Goal: Information Seeking & Learning: Learn about a topic

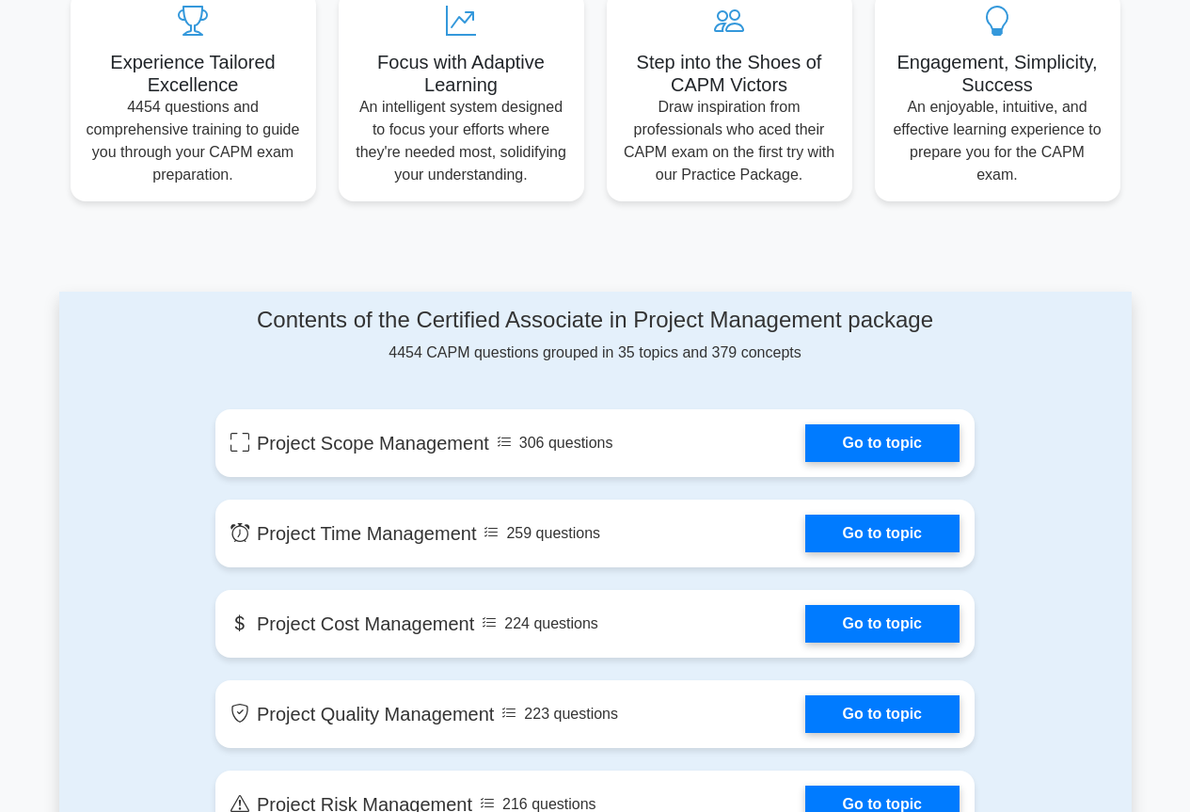
scroll to position [752, 0]
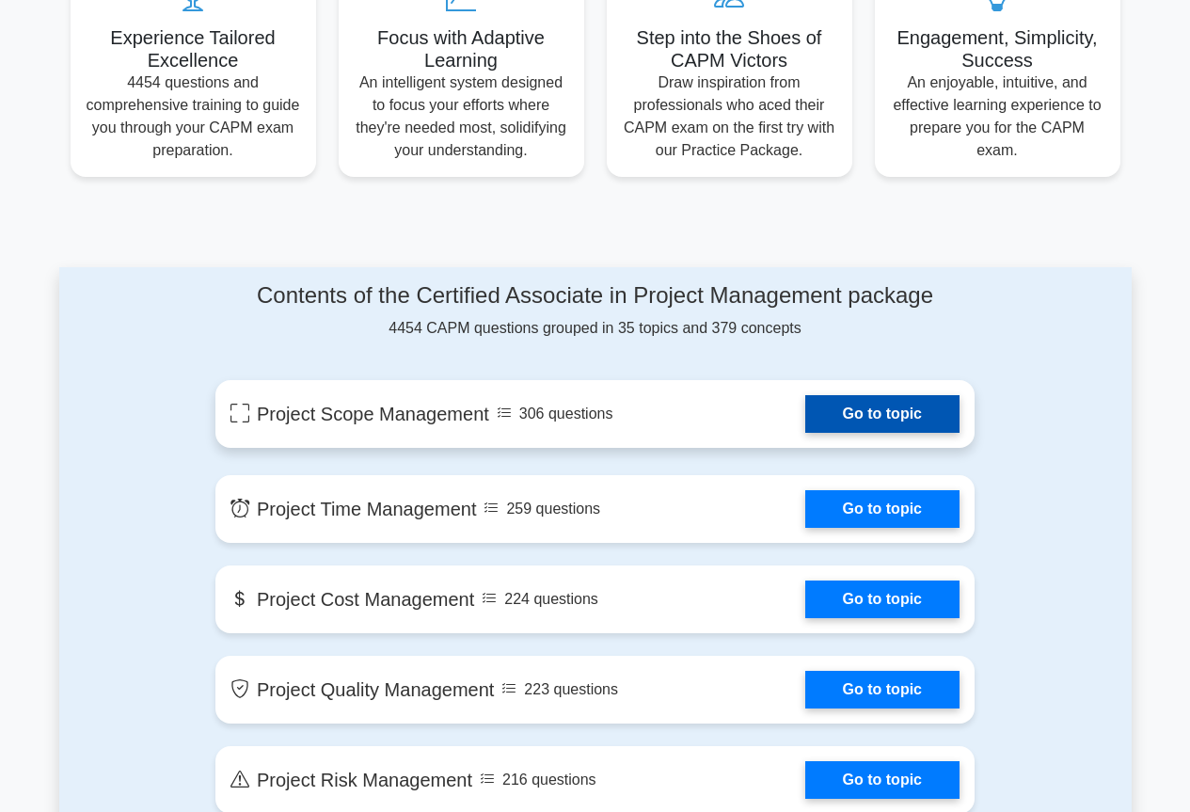
click at [899, 418] on link "Go to topic" at bounding box center [882, 414] width 154 height 38
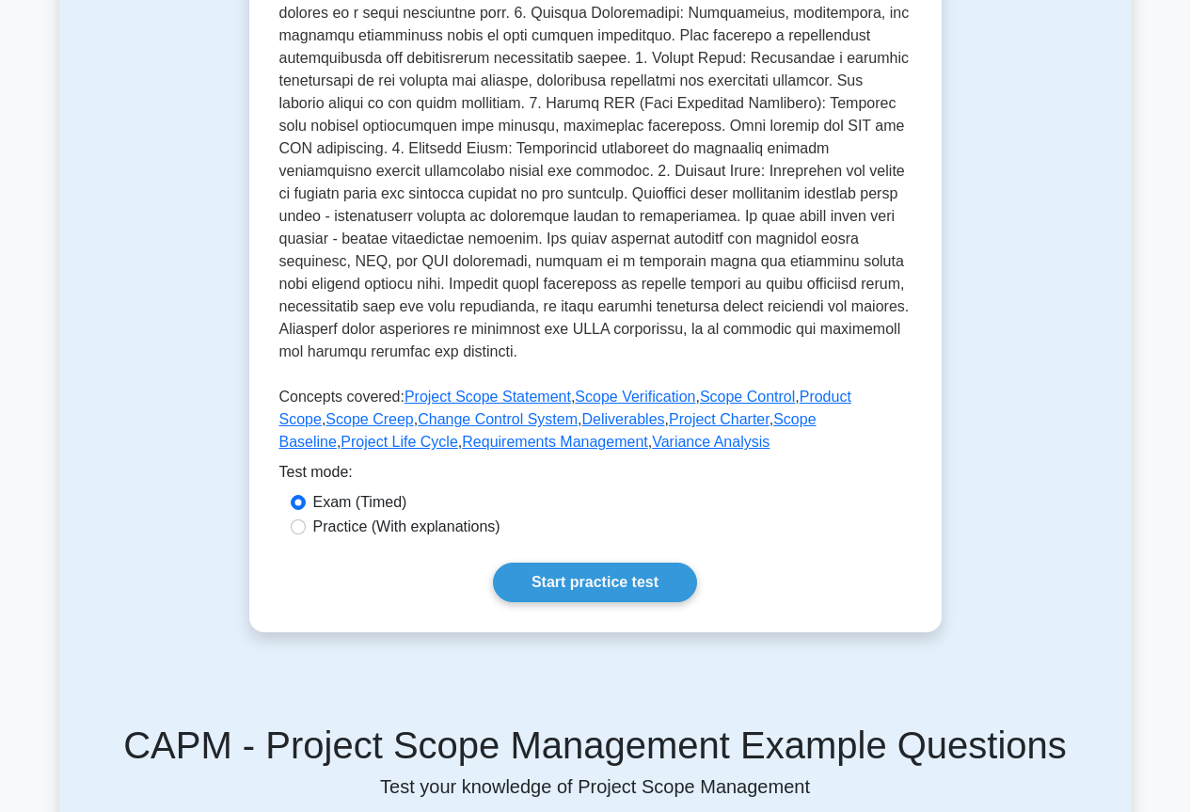
scroll to position [658, 0]
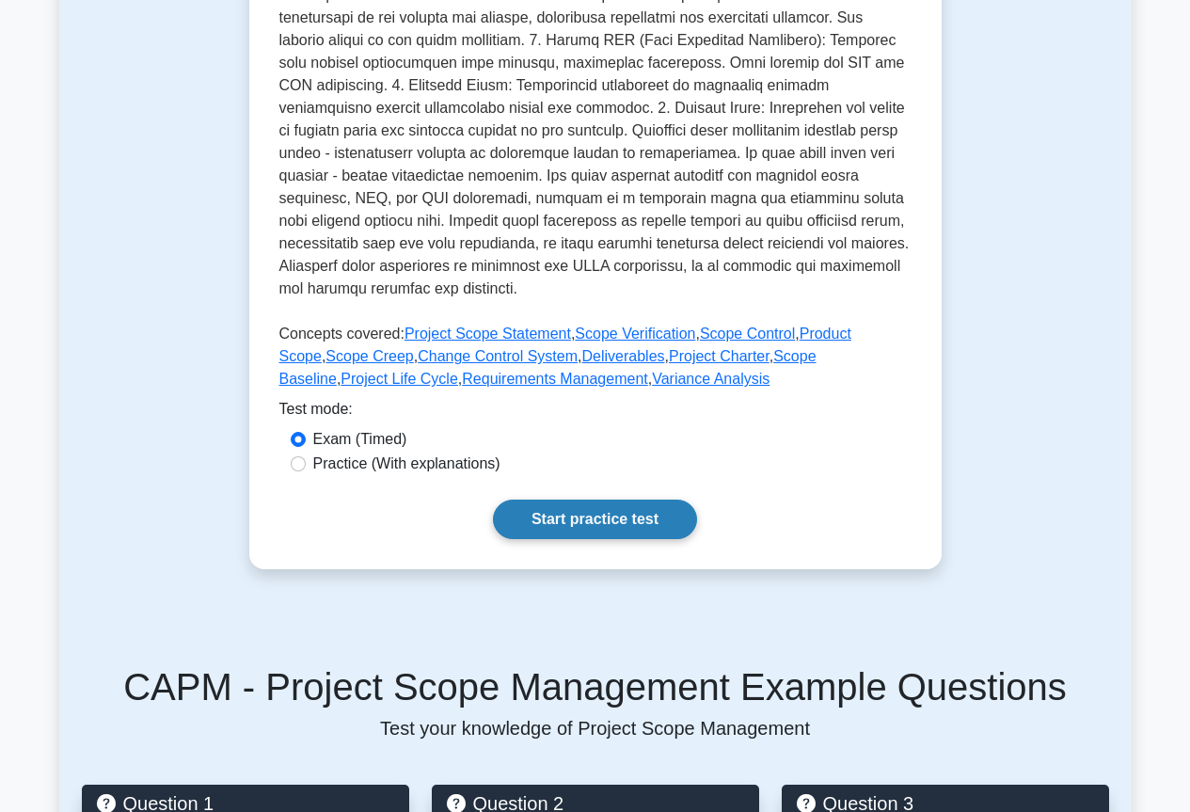
click at [576, 535] on link "Start practice test" at bounding box center [595, 518] width 204 height 39
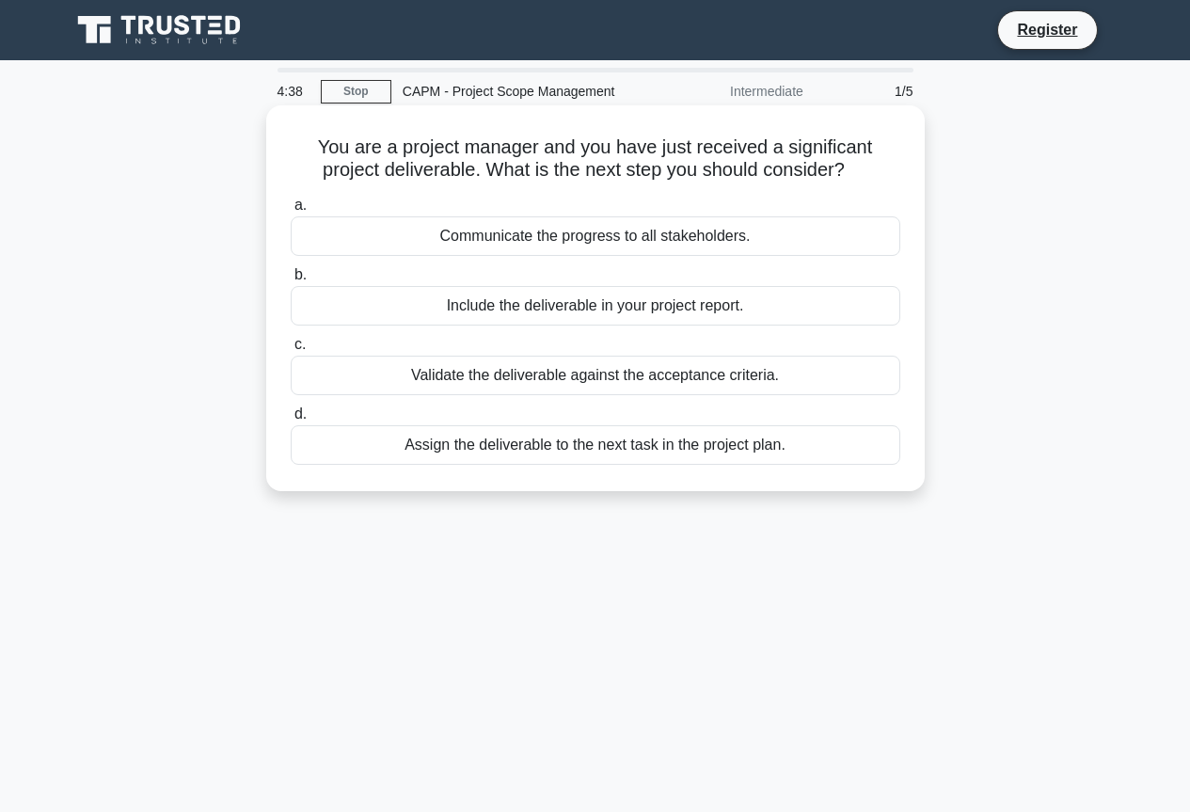
click at [347, 233] on div "Communicate the progress to all stakeholders." at bounding box center [595, 235] width 609 height 39
click at [291, 212] on input "a. Communicate the progress to all stakeholders." at bounding box center [291, 205] width 0 height 12
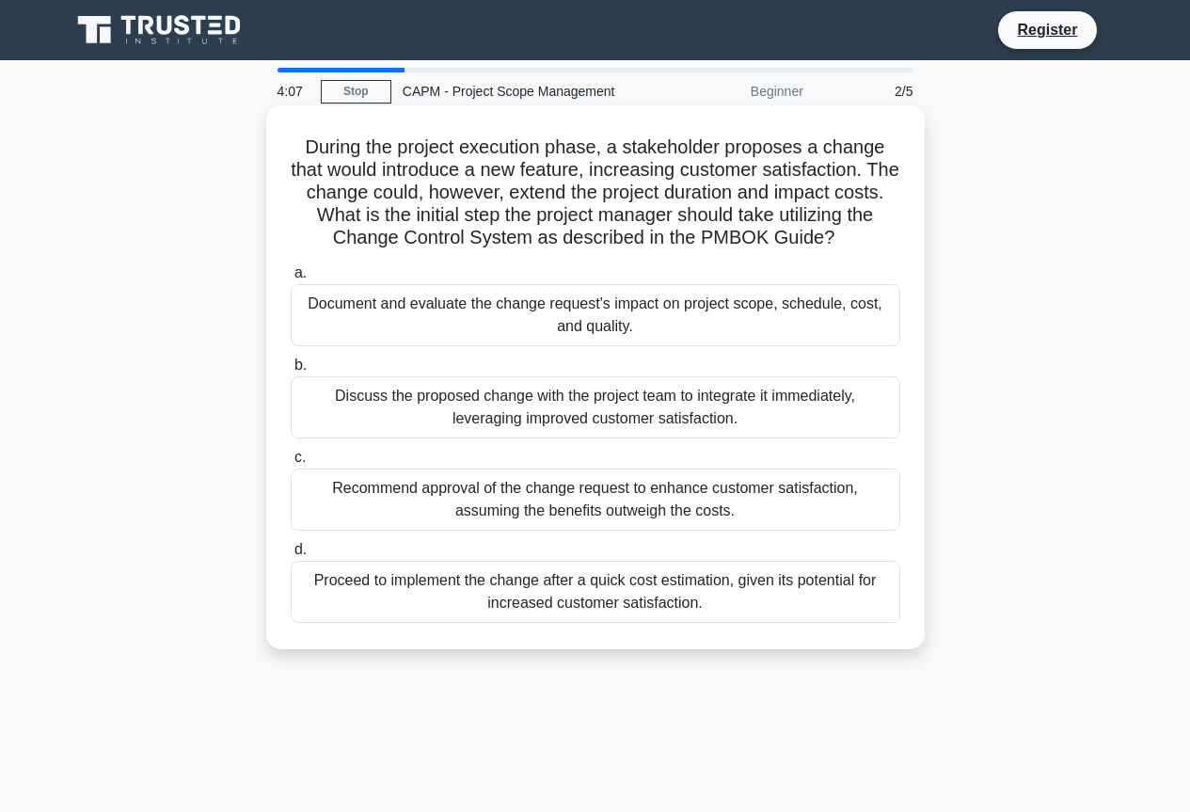
click at [384, 402] on div "Discuss the proposed change with the project team to integrate it immediately, …" at bounding box center [595, 407] width 609 height 62
click at [291, 371] on input "b. Discuss the proposed change with the project team to integrate it immediatel…" at bounding box center [291, 365] width 0 height 12
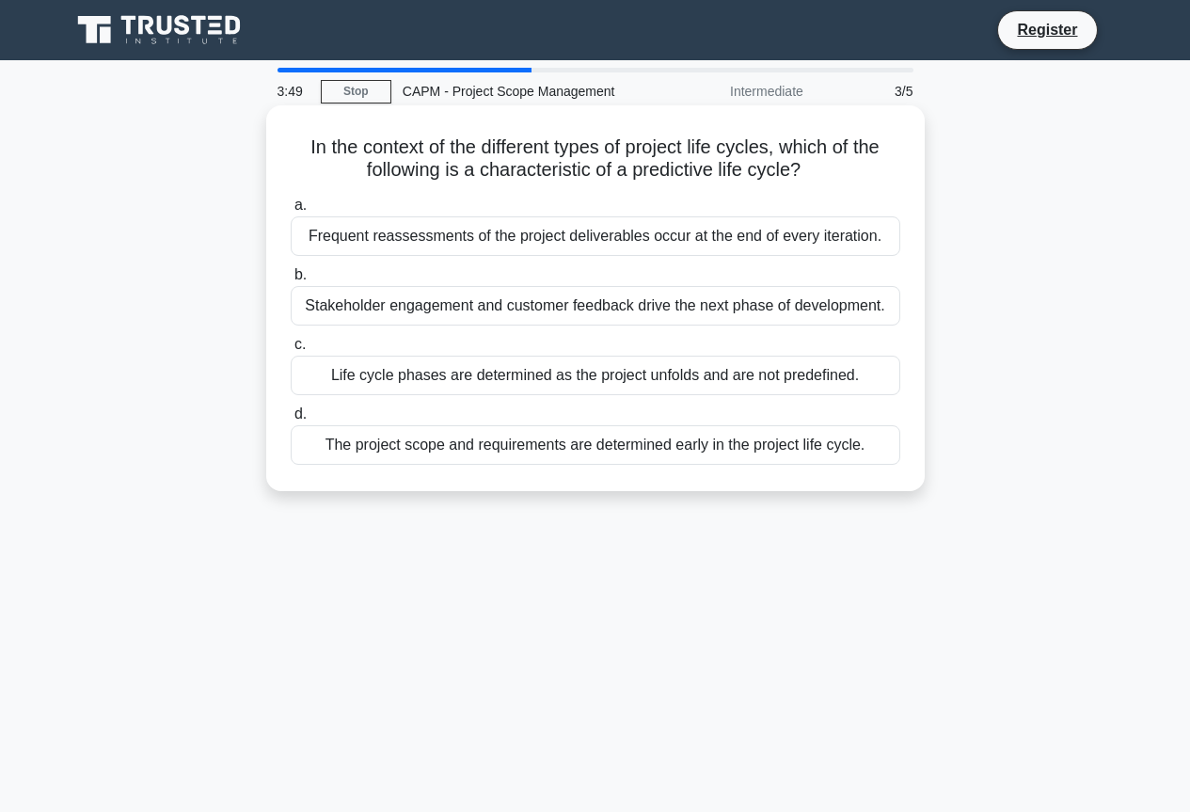
click at [501, 304] on div "Stakeholder engagement and customer feedback drive the next phase of developmen…" at bounding box center [595, 305] width 609 height 39
click at [291, 281] on input "b. Stakeholder engagement and customer feedback drive the next phase of develop…" at bounding box center [291, 275] width 0 height 12
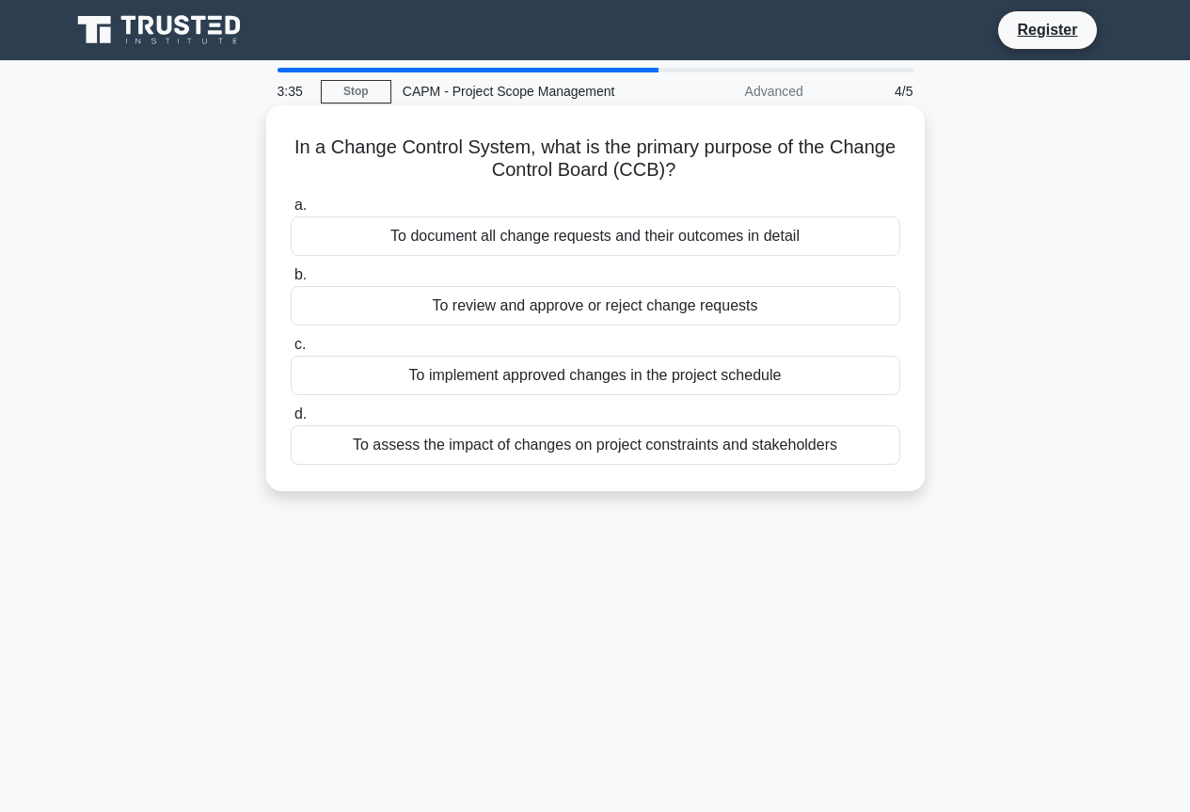
click at [512, 311] on div "To review and approve or reject change requests" at bounding box center [595, 305] width 609 height 39
click at [308, 308] on div "To review and approve or reject change requests" at bounding box center [595, 305] width 609 height 39
click at [291, 281] on input "b. To review and approve or reject change requests" at bounding box center [291, 275] width 0 height 12
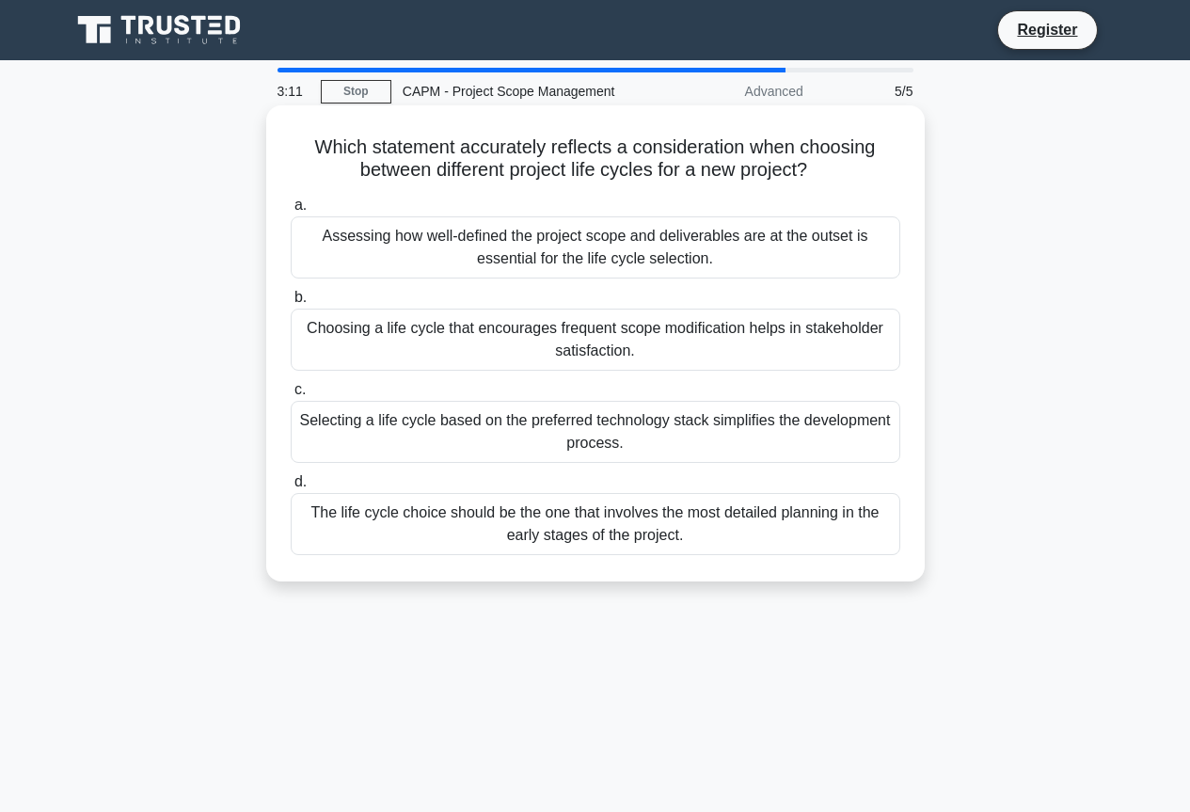
drag, startPoint x: 334, startPoint y: 245, endPoint x: 328, endPoint y: 256, distance: 11.8
click at [330, 252] on div "Assessing how well-defined the project scope and deliverables are at the outset…" at bounding box center [595, 247] width 609 height 62
click at [327, 257] on div "Assessing how well-defined the project scope and deliverables are at the outset…" at bounding box center [595, 247] width 609 height 62
click at [291, 212] on input "a. Assessing how well-defined the project scope and deliverables are at the out…" at bounding box center [291, 205] width 0 height 12
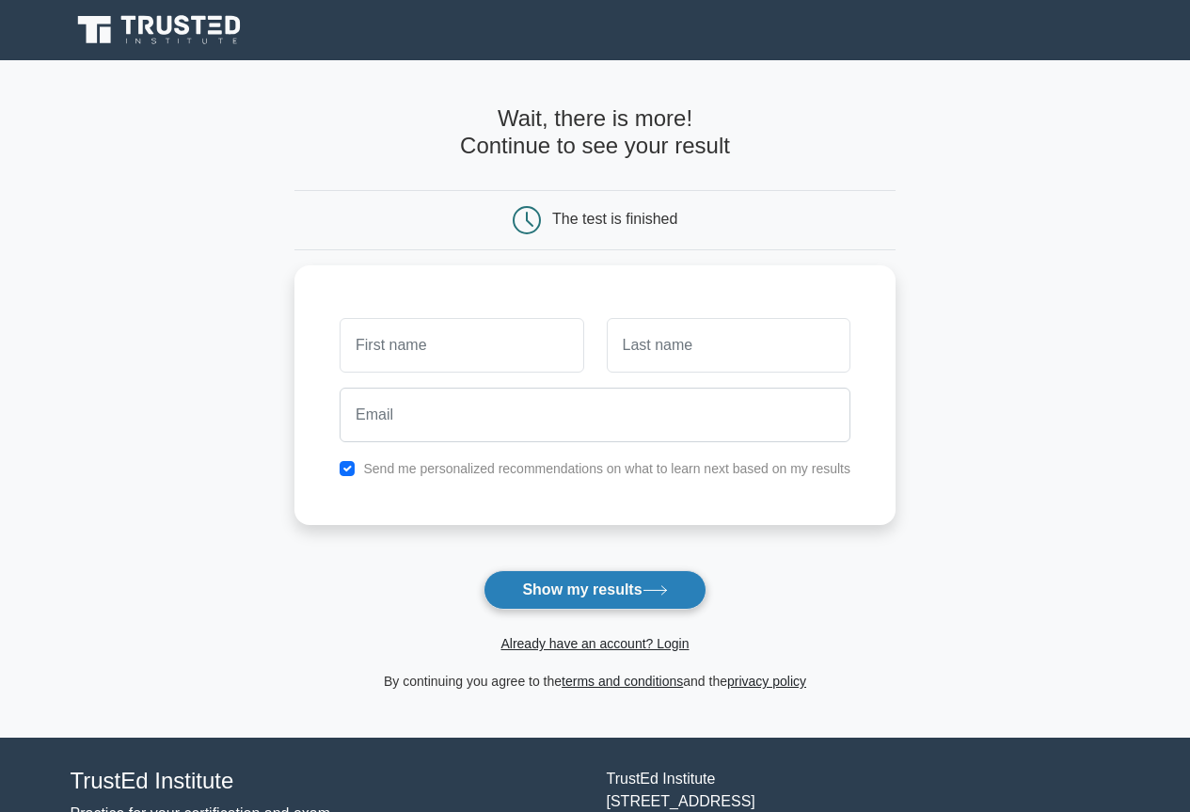
click at [588, 585] on button "Show my results" at bounding box center [594, 589] width 222 height 39
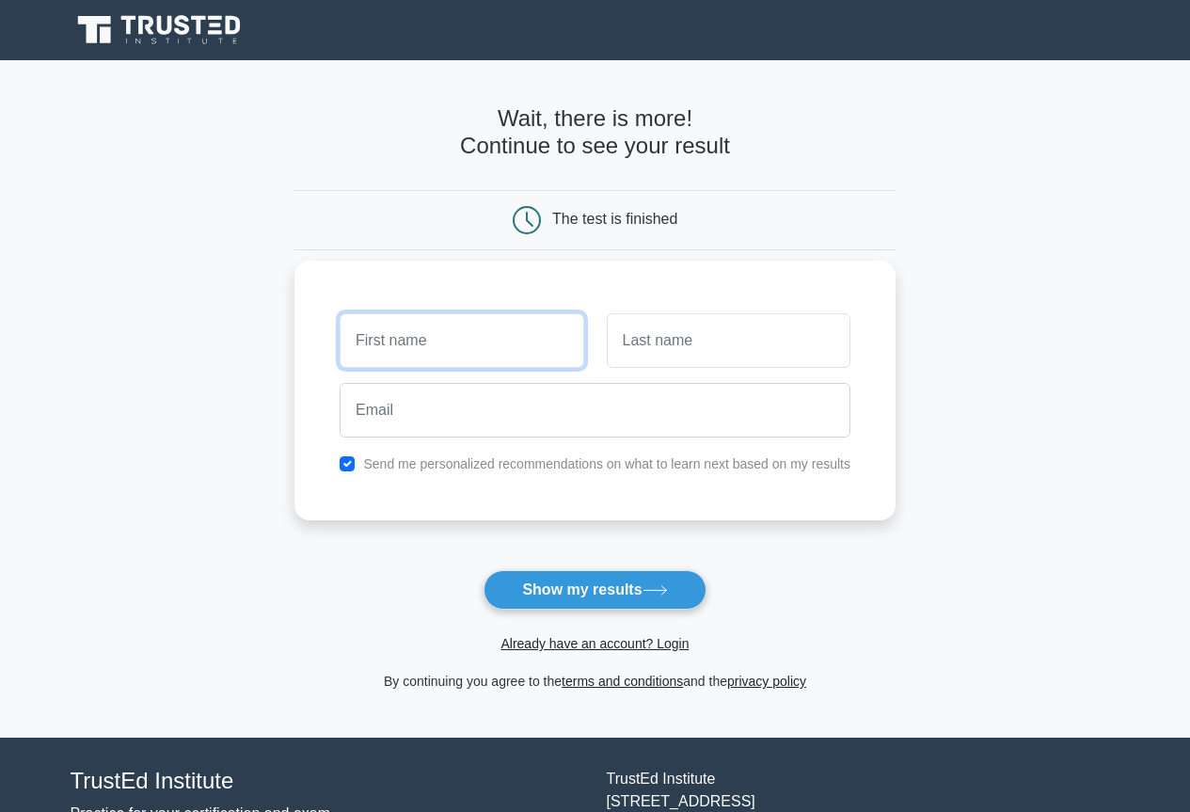
click at [385, 339] on input "text" at bounding box center [461, 340] width 244 height 55
type input "oupa"
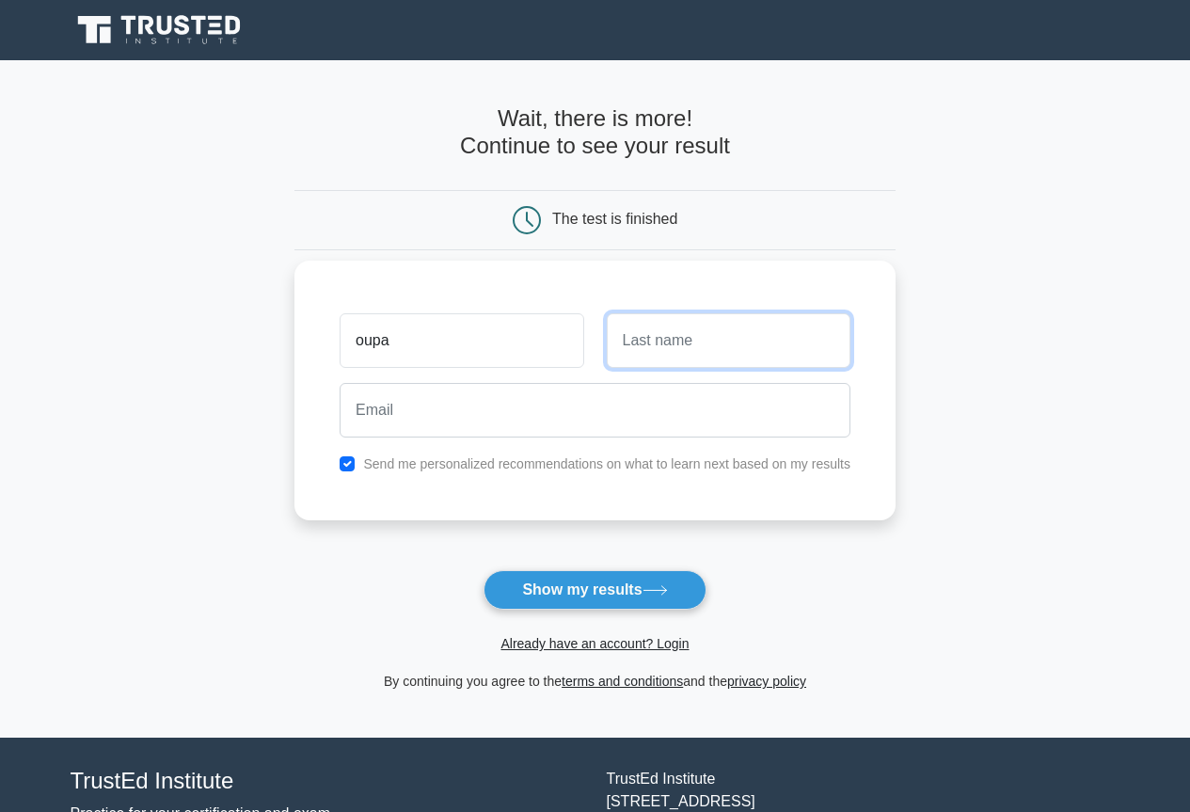
click at [641, 352] on input "text" at bounding box center [729, 340] width 244 height 55
click at [634, 340] on input "matlaila" at bounding box center [729, 340] width 244 height 55
type input "Matlaila"
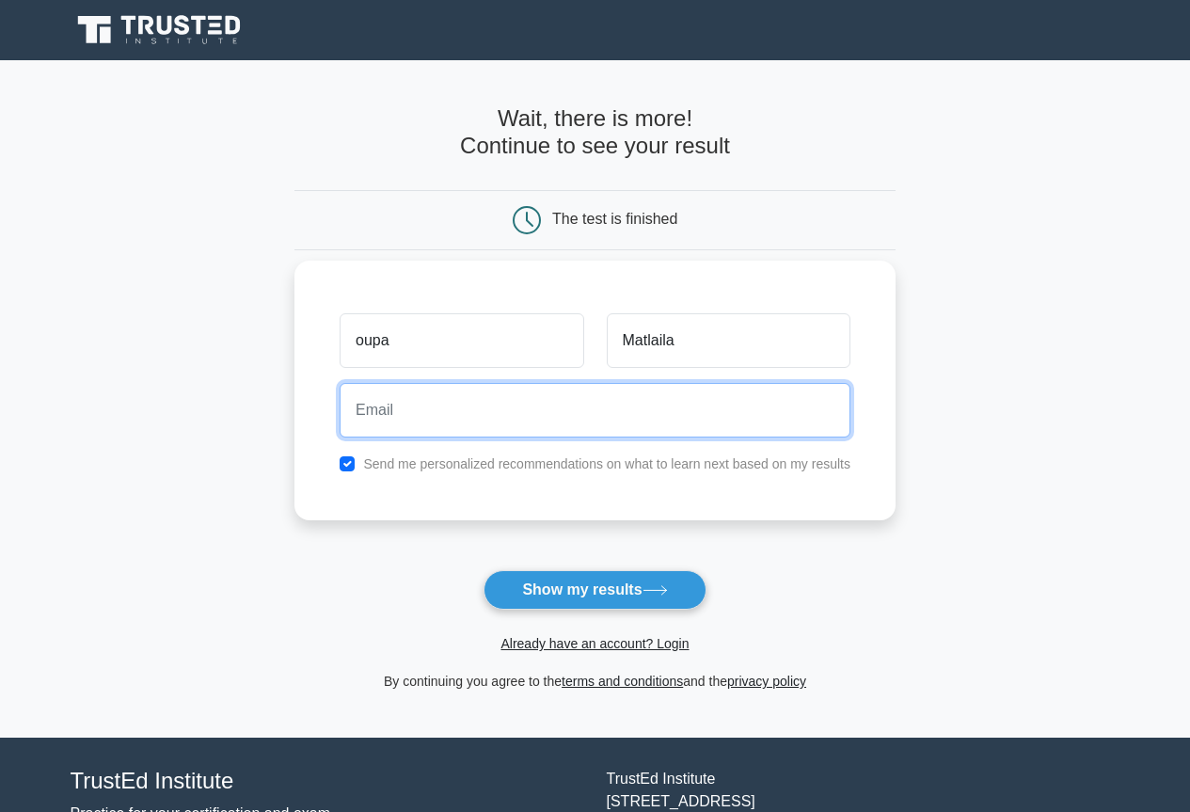
click at [363, 411] on input "email" at bounding box center [594, 410] width 511 height 55
type input "O"
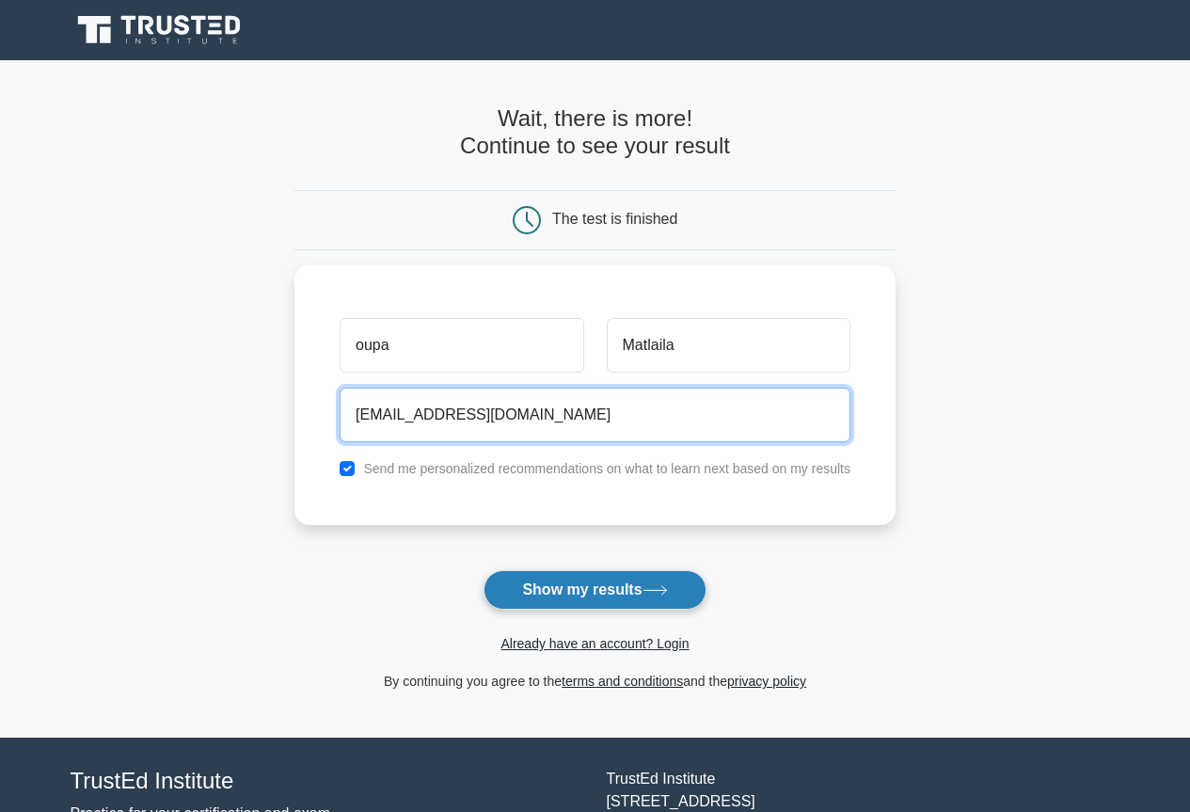
type input "oupamatlaila8@gmail.com"
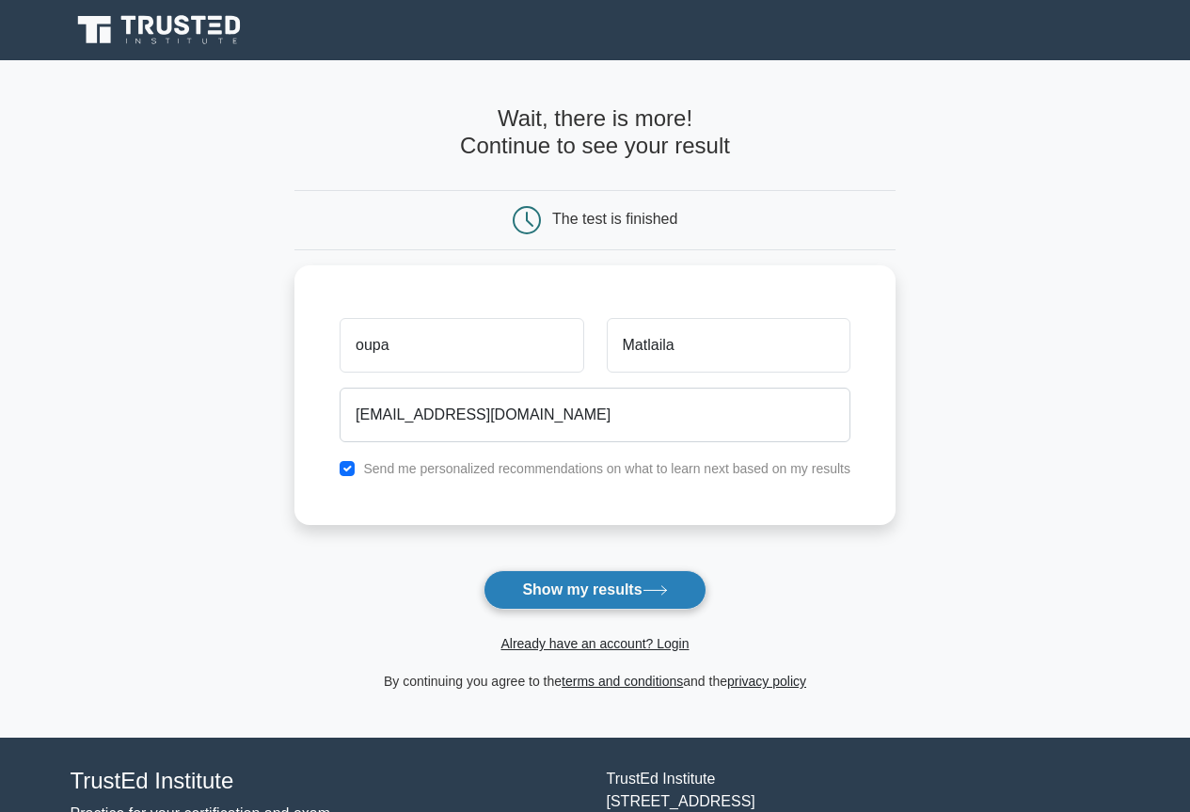
click at [592, 584] on button "Show my results" at bounding box center [594, 589] width 222 height 39
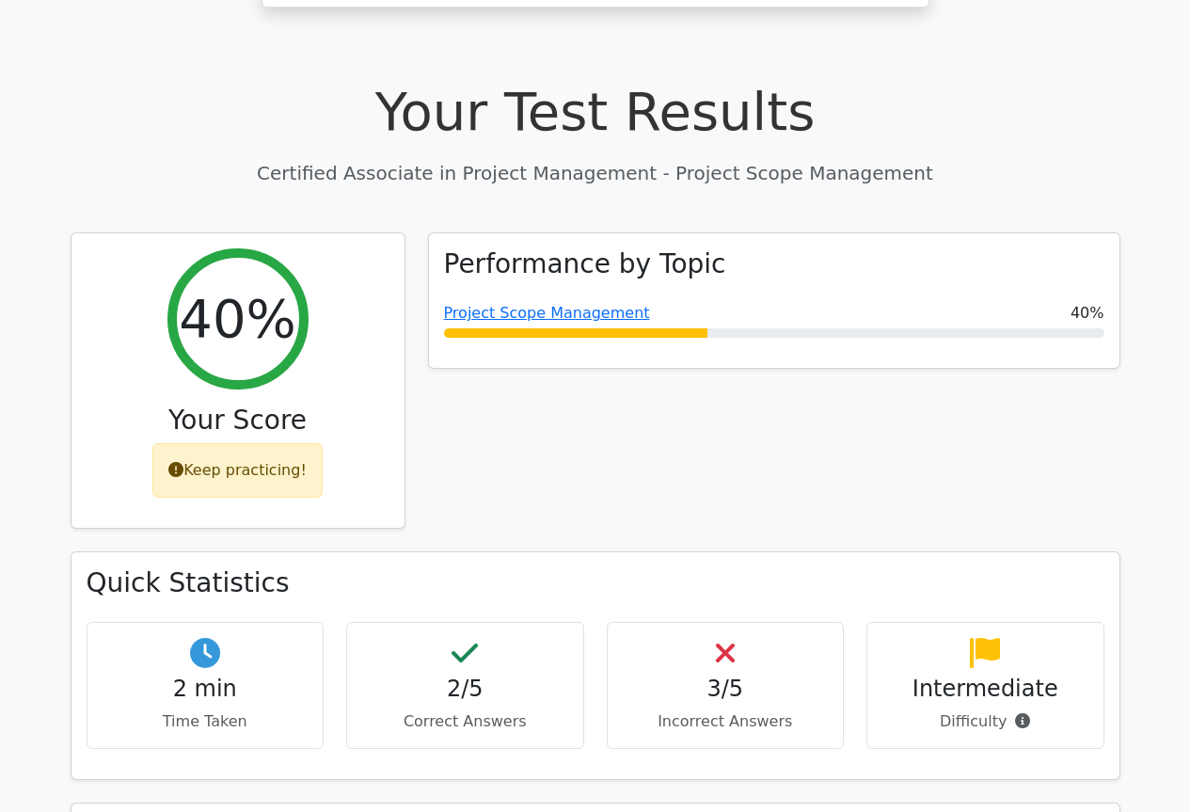
scroll to position [658, 0]
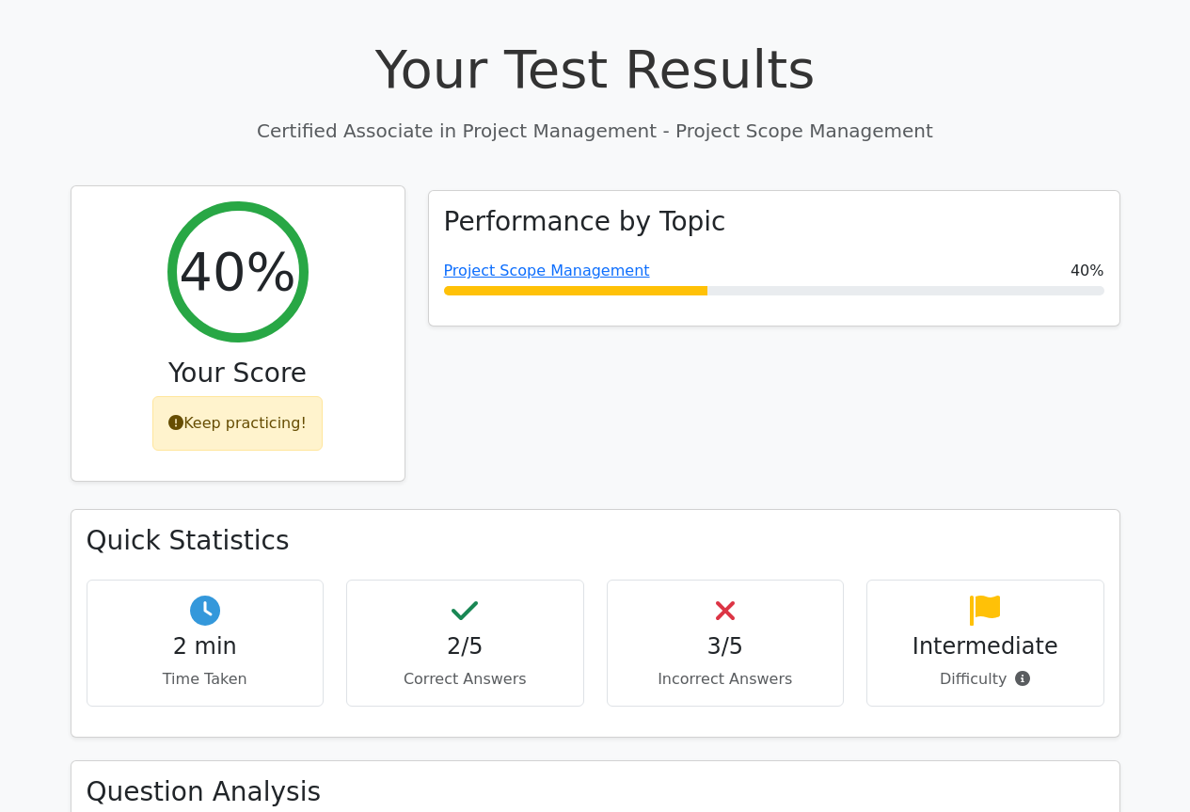
click at [251, 396] on div "Keep practicing!" at bounding box center [237, 423] width 170 height 55
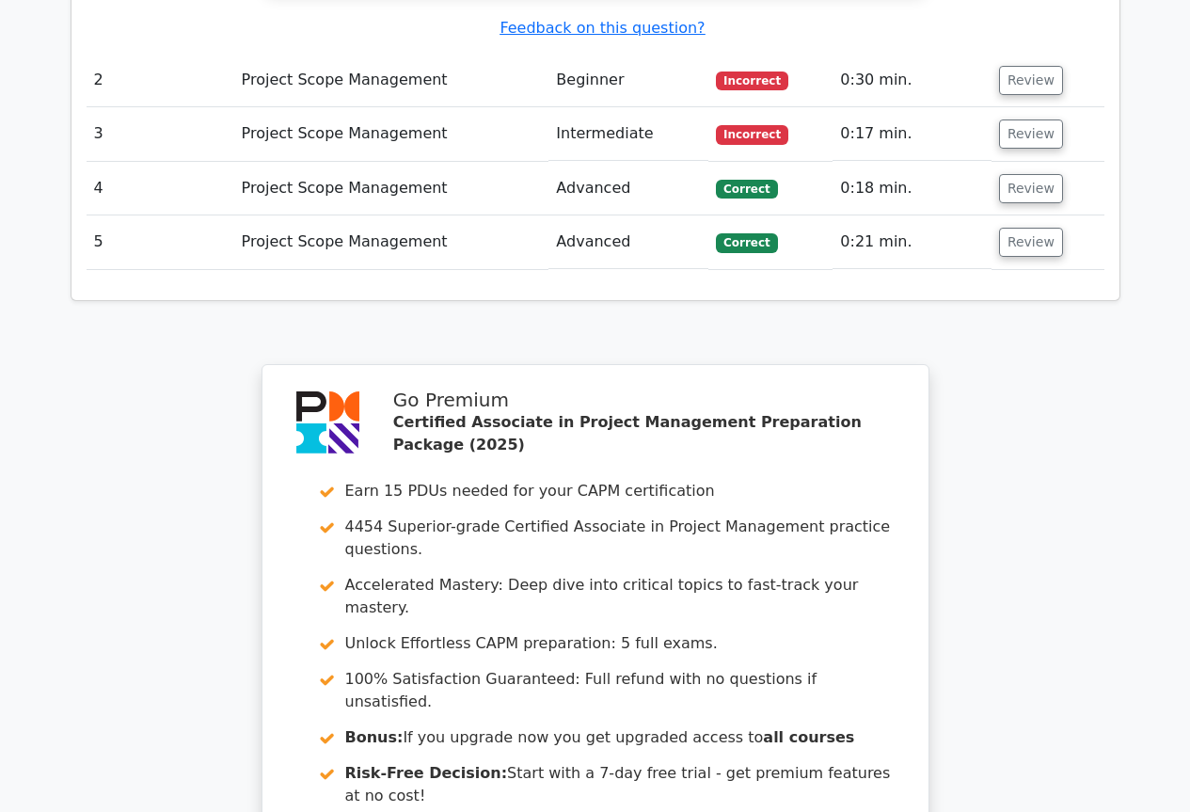
scroll to position [2351, 0]
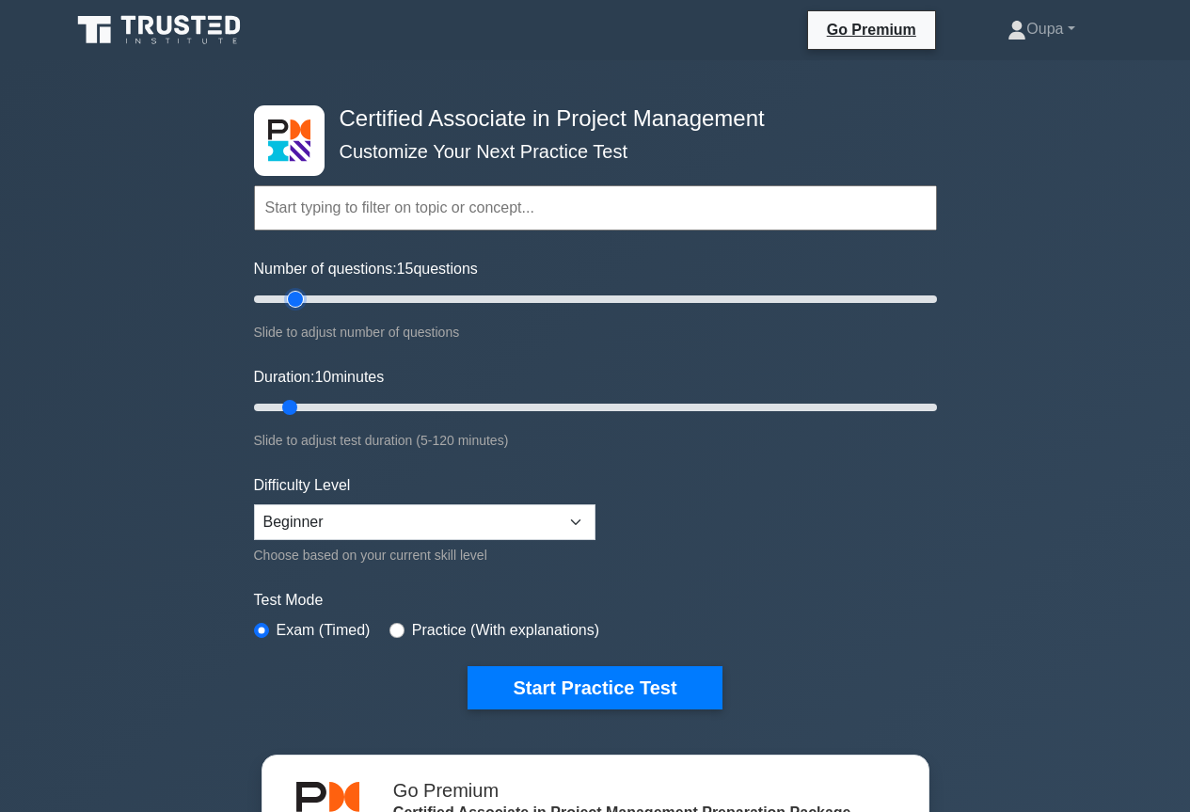
click at [304, 296] on input "Number of questions: 15 questions" at bounding box center [595, 299] width 683 height 23
type input "25"
click at [326, 297] on input "Number of questions: 15 questions" at bounding box center [595, 299] width 683 height 23
click at [326, 399] on input "Duration: 15 minutes" at bounding box center [595, 407] width 683 height 23
click at [337, 400] on input "Duration: 20 minutes" at bounding box center [595, 407] width 683 height 23
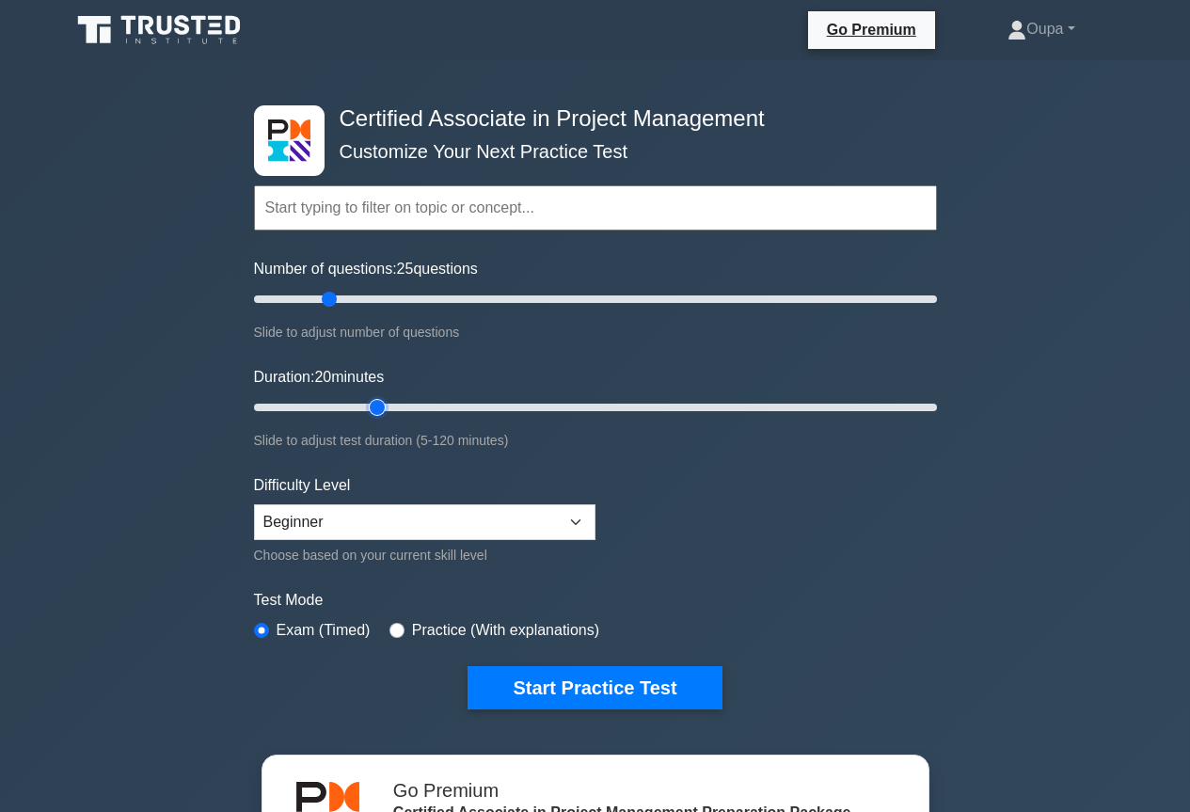
type input "25"
click at [365, 403] on input "Duration: 20 minutes" at bounding box center [595, 407] width 683 height 23
click at [620, 678] on button "Start Practice Test" at bounding box center [594, 687] width 254 height 43
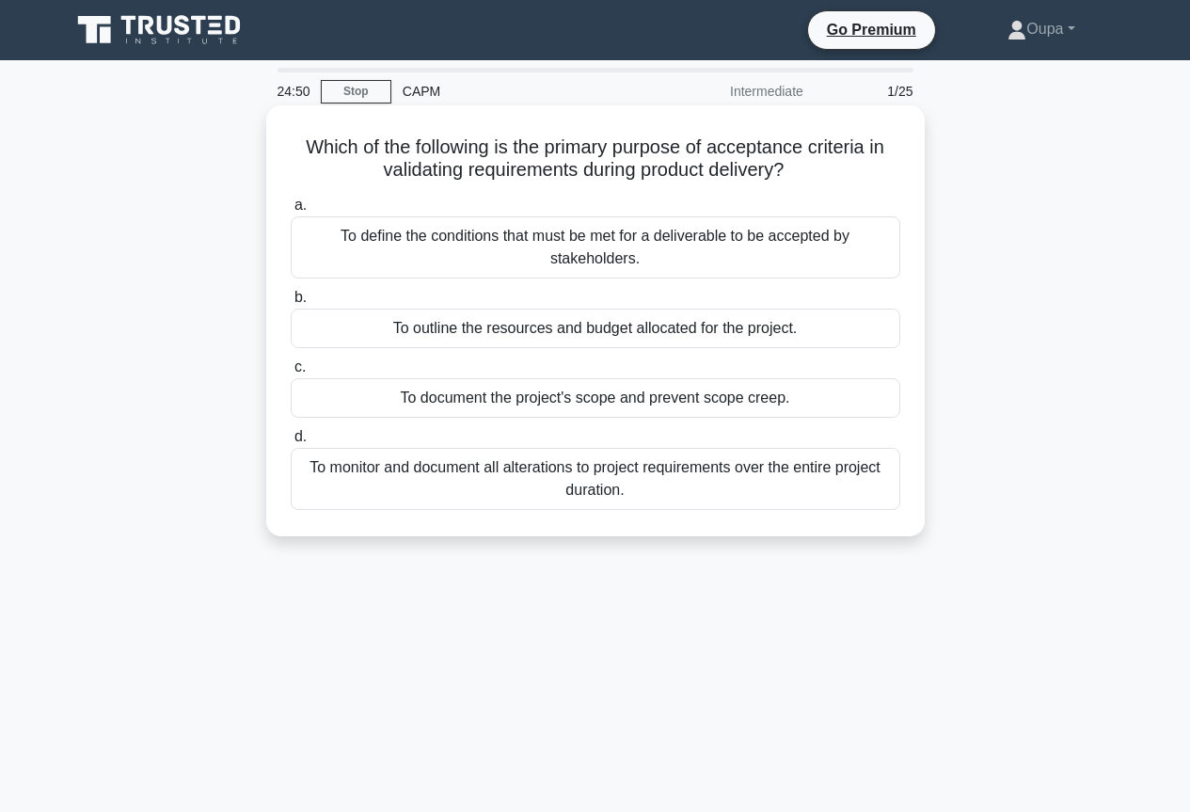
click at [312, 261] on div "To define the conditions that must be met for a deliverable to be accepted by s…" at bounding box center [595, 247] width 609 height 62
click at [291, 212] on input "a. To define the conditions that must be met for a deliverable to be accepted b…" at bounding box center [291, 205] width 0 height 12
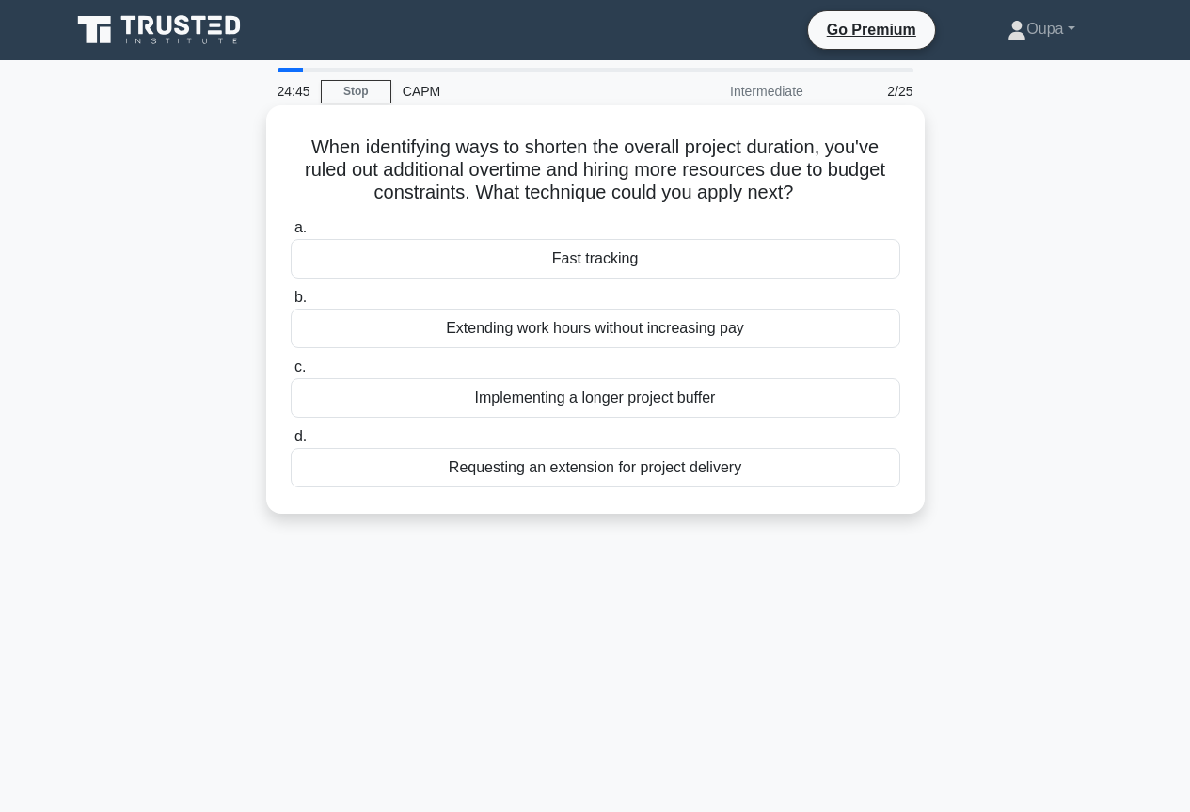
click at [309, 256] on div "Fast tracking" at bounding box center [595, 258] width 609 height 39
click at [291, 234] on input "a. Fast tracking" at bounding box center [291, 228] width 0 height 12
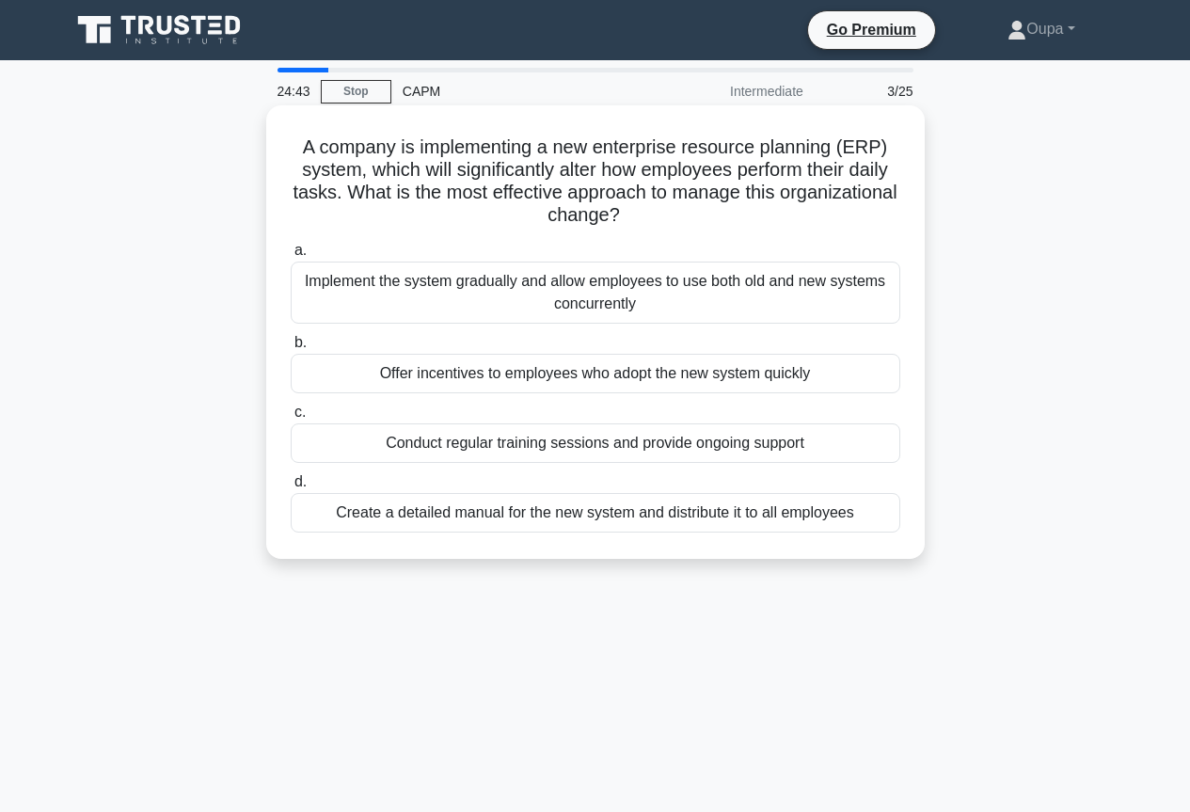
click at [331, 382] on div "Offer incentives to employees who adopt the new system quickly" at bounding box center [595, 373] width 609 height 39
click at [291, 349] on input "b. Offer incentives to employees who adopt the new system quickly" at bounding box center [291, 343] width 0 height 12
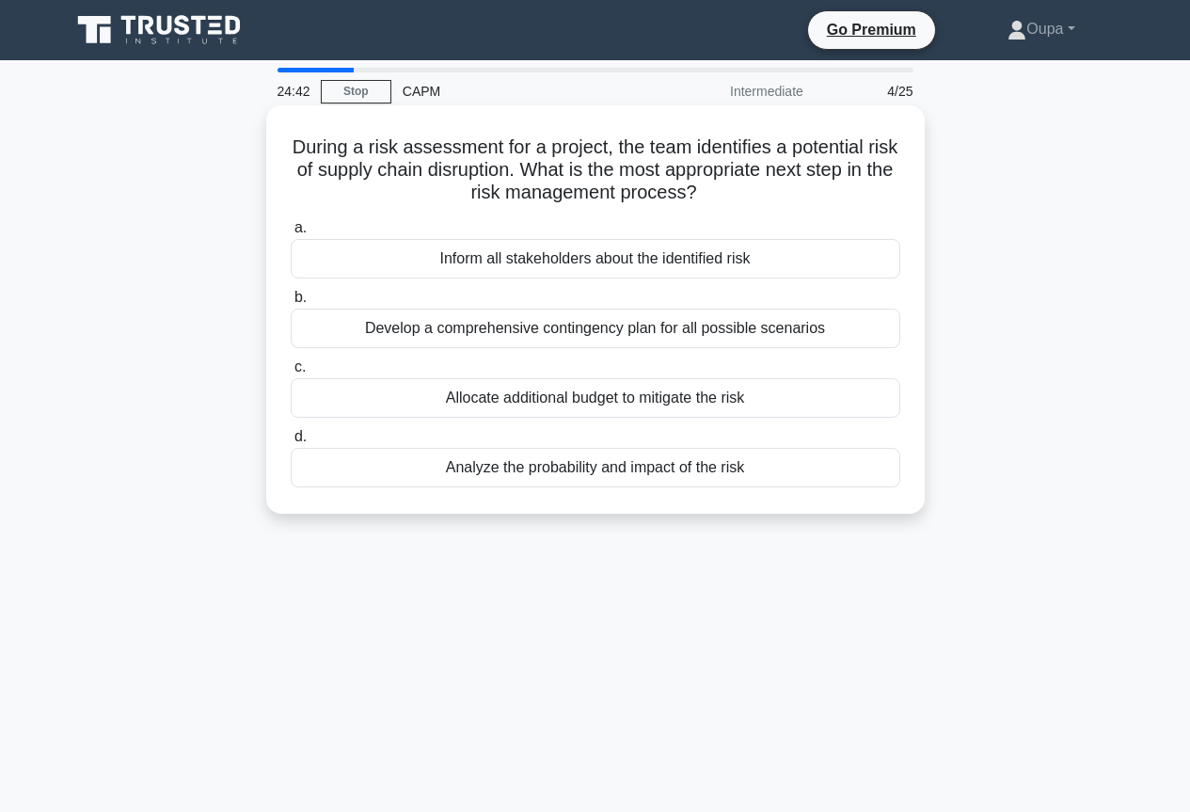
click at [330, 402] on div "Allocate additional budget to mitigate the risk" at bounding box center [595, 397] width 609 height 39
click at [291, 373] on input "c. Allocate additional budget to mitigate the risk" at bounding box center [291, 367] width 0 height 12
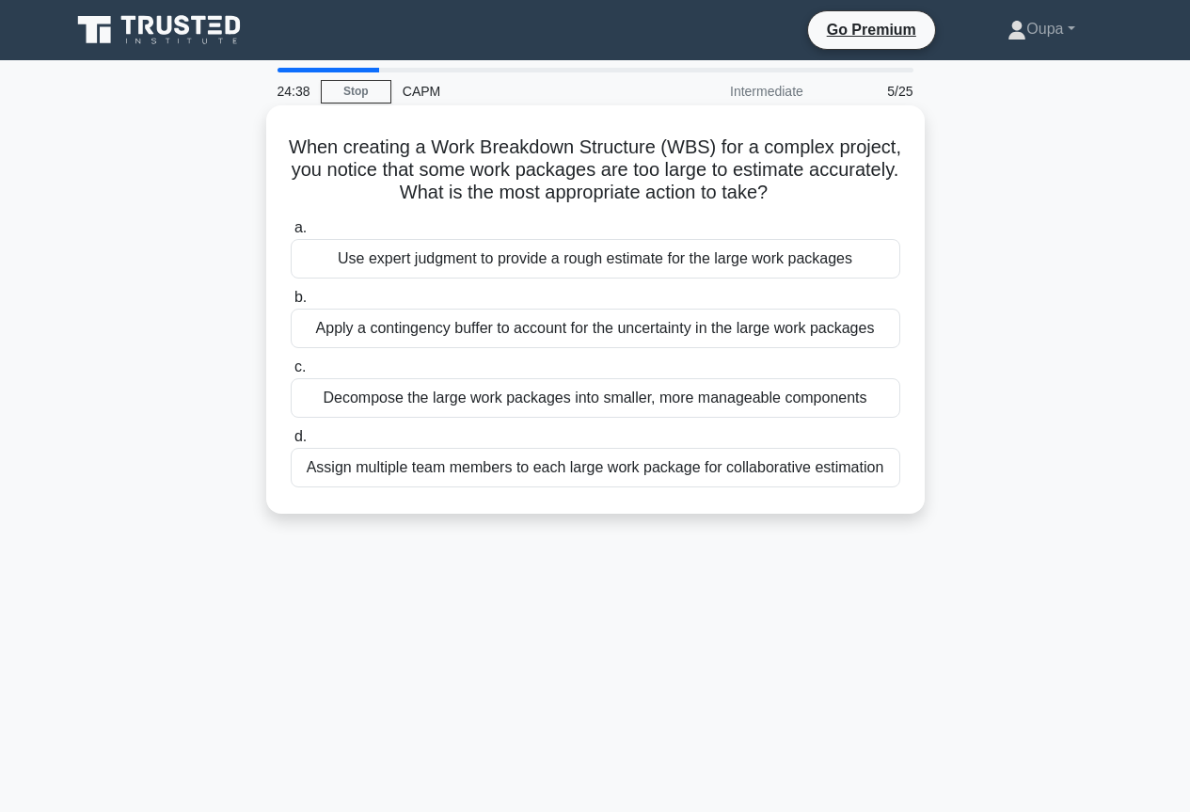
click at [309, 259] on div "Use expert judgment to provide a rough estimate for the large work packages" at bounding box center [595, 258] width 609 height 39
click at [291, 234] on input "a. Use expert judgment to provide a rough estimate for the large work packages" at bounding box center [291, 228] width 0 height 12
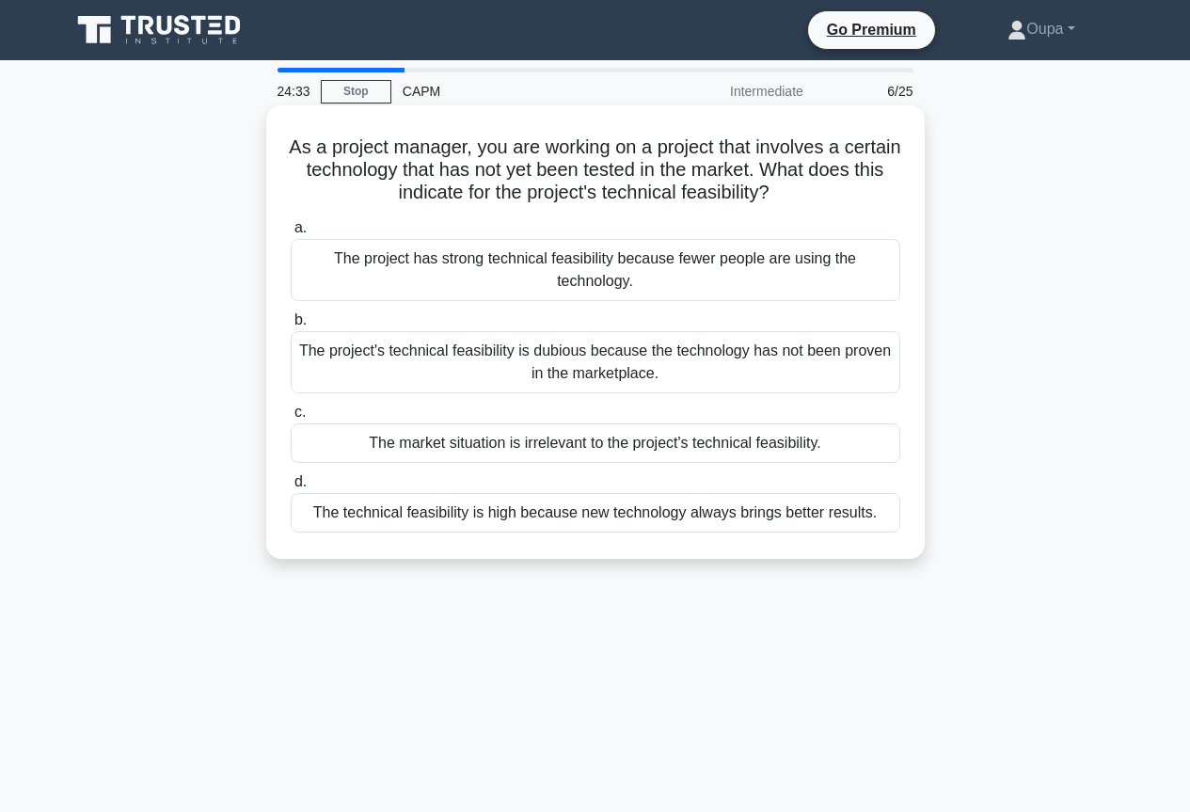
click at [329, 451] on div "The market situation is irrelevant to the project's technical feasibility." at bounding box center [595, 442] width 609 height 39
click at [291, 418] on input "c. The market situation is irrelevant to the project's technical feasibility." at bounding box center [291, 412] width 0 height 12
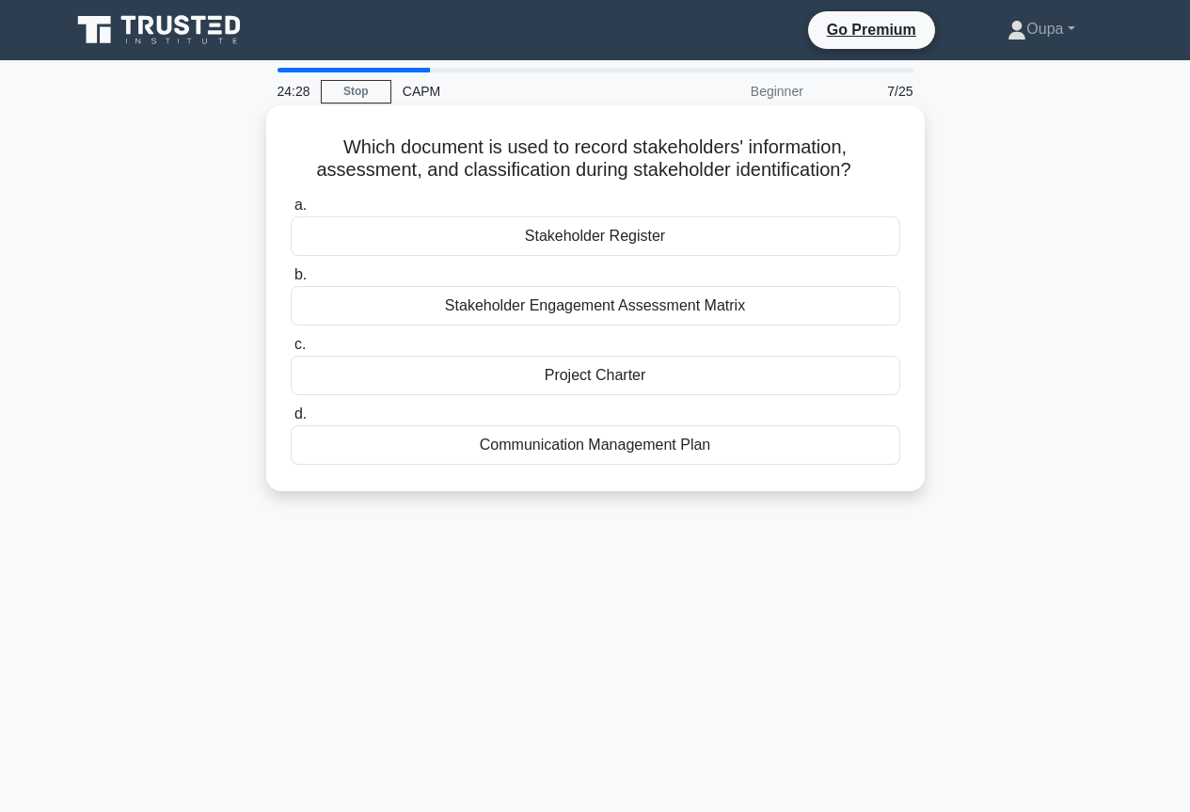
click at [322, 249] on div "Stakeholder Register" at bounding box center [595, 235] width 609 height 39
click at [291, 212] on input "a. Stakeholder Register" at bounding box center [291, 205] width 0 height 12
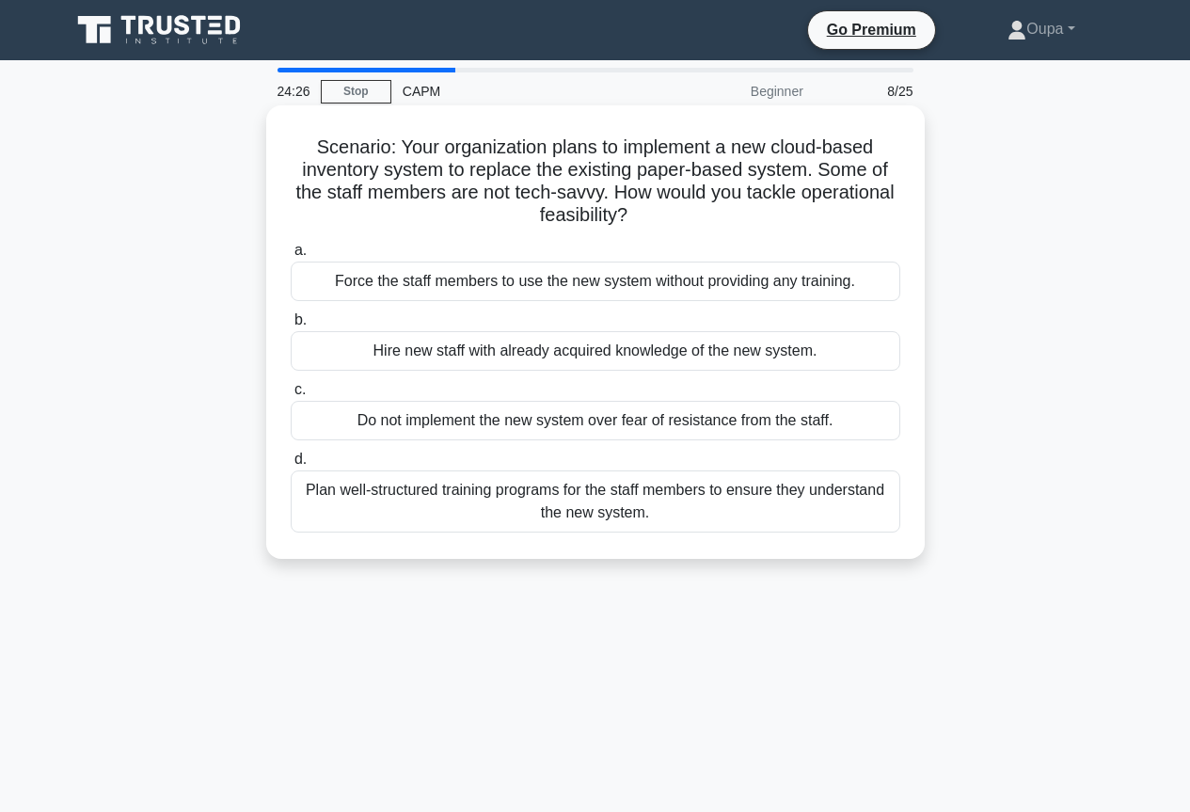
click at [341, 353] on div "Hire new staff with already acquired knowledge of the new system." at bounding box center [595, 350] width 609 height 39
click at [291, 326] on input "b. Hire new staff with already acquired knowledge of the new system." at bounding box center [291, 320] width 0 height 12
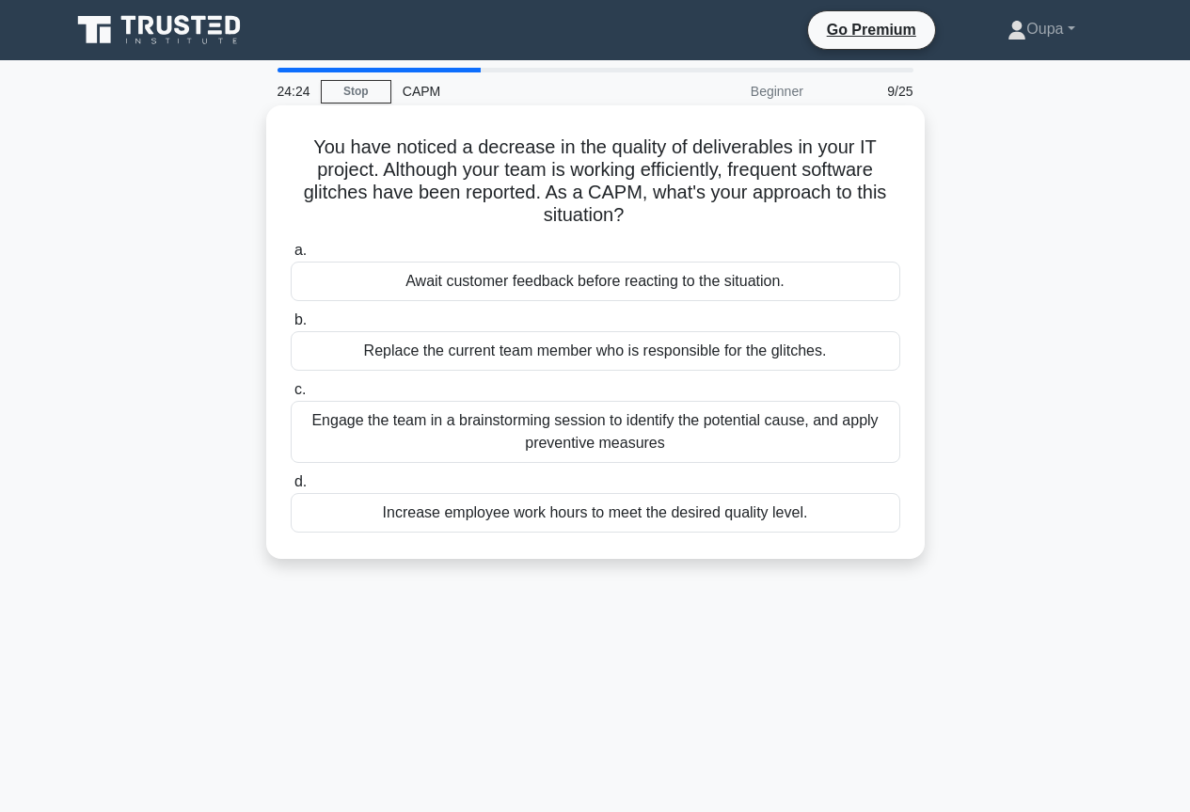
click at [345, 446] on div "Engage the team in a brainstorming session to identify the potential cause, and…" at bounding box center [595, 432] width 609 height 62
click at [291, 396] on input "c. Engage the team in a brainstorming session to identify the potential cause, …" at bounding box center [291, 390] width 0 height 12
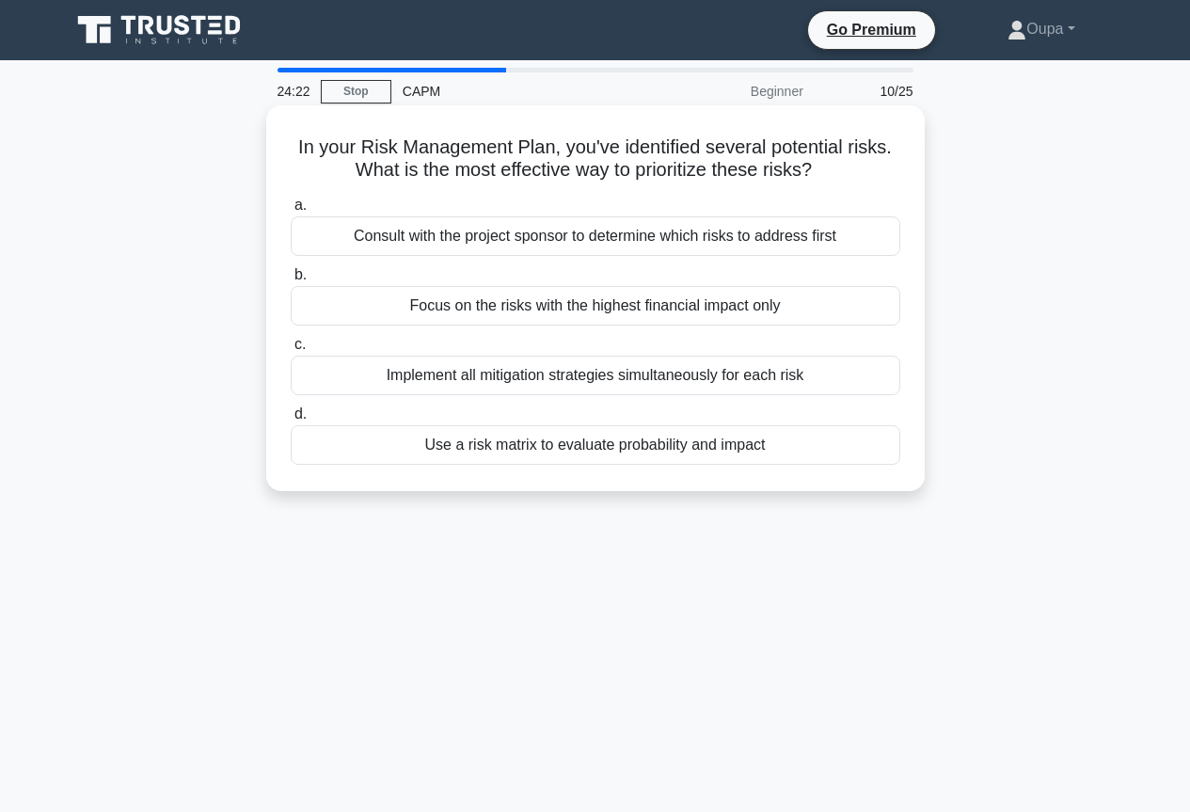
click at [309, 229] on div "Consult with the project sponsor to determine which risks to address first" at bounding box center [595, 235] width 609 height 39
click at [291, 212] on input "a. Consult with the project sponsor to determine which risks to address first" at bounding box center [291, 205] width 0 height 12
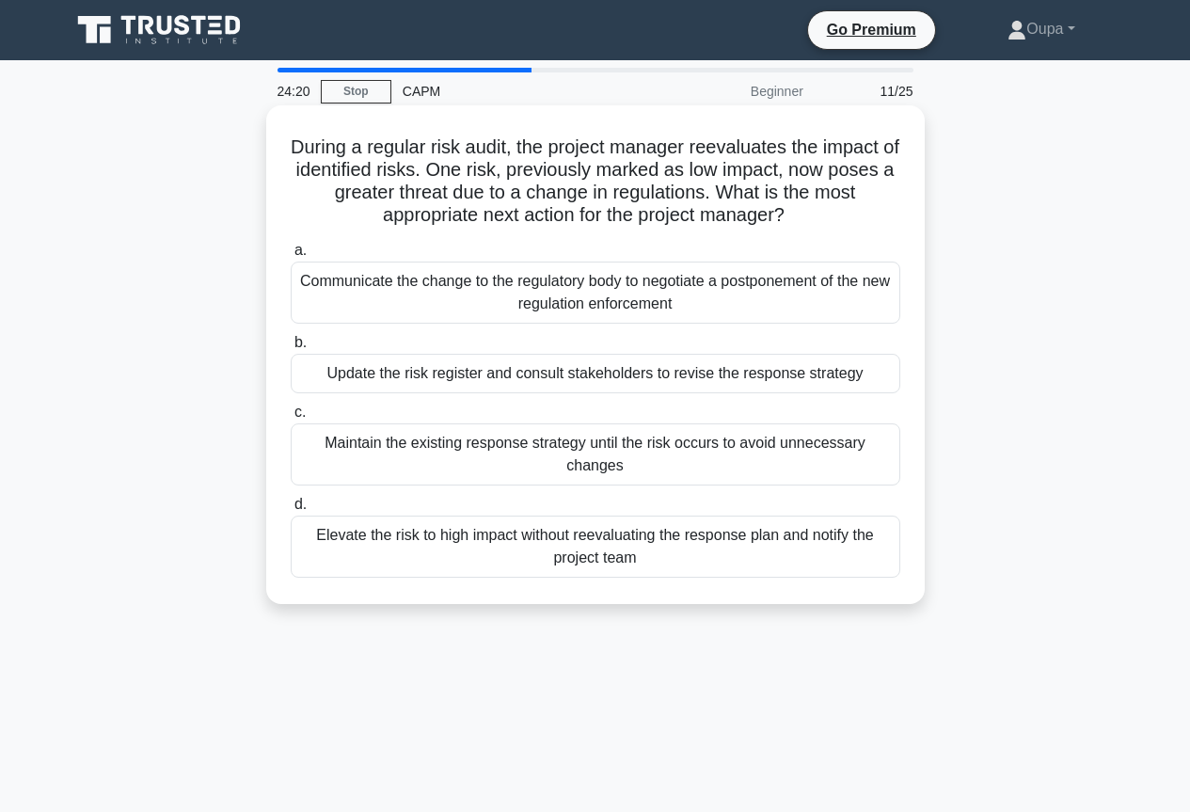
click at [338, 374] on div "Update the risk register and consult stakeholders to revise the response strate…" at bounding box center [595, 373] width 609 height 39
click at [291, 349] on input "b. Update the risk register and consult stakeholders to revise the response str…" at bounding box center [291, 343] width 0 height 12
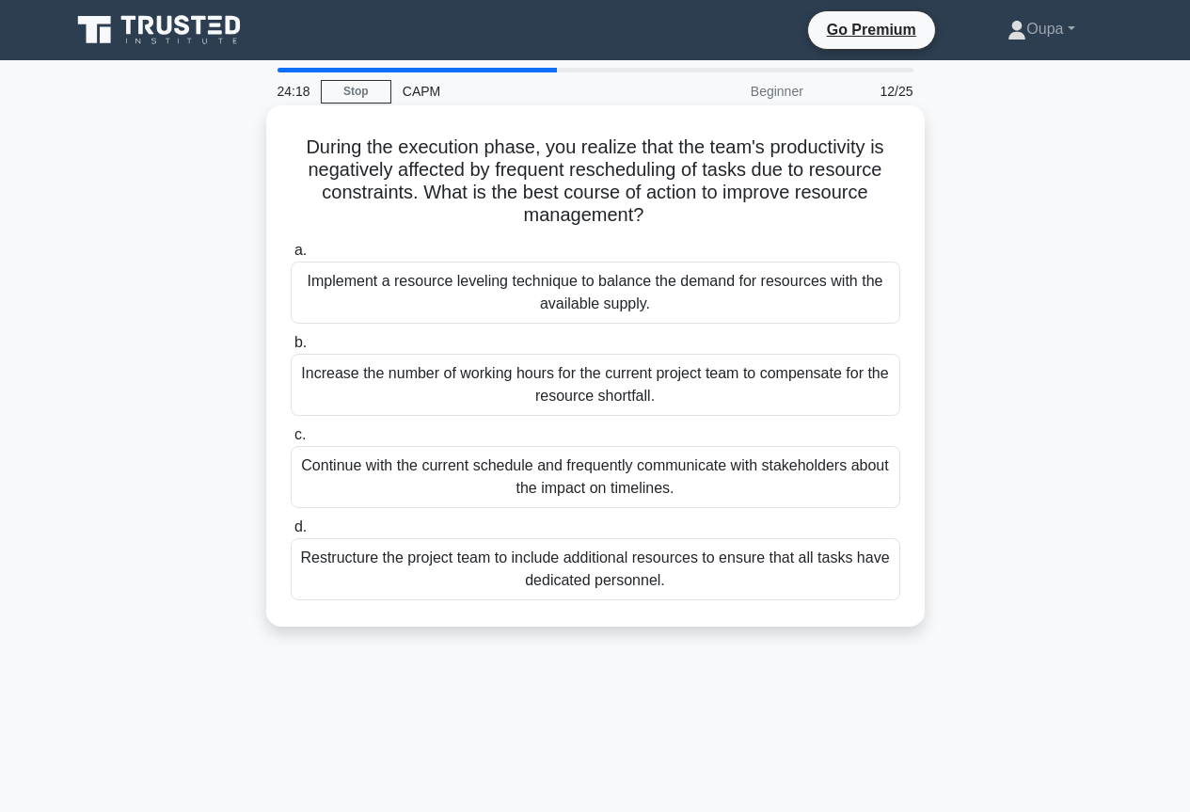
click at [339, 392] on div "Increase the number of working hours for the current project team to compensate…" at bounding box center [595, 385] width 609 height 62
click at [291, 349] on input "b. Increase the number of working hours for the current project team to compens…" at bounding box center [291, 343] width 0 height 12
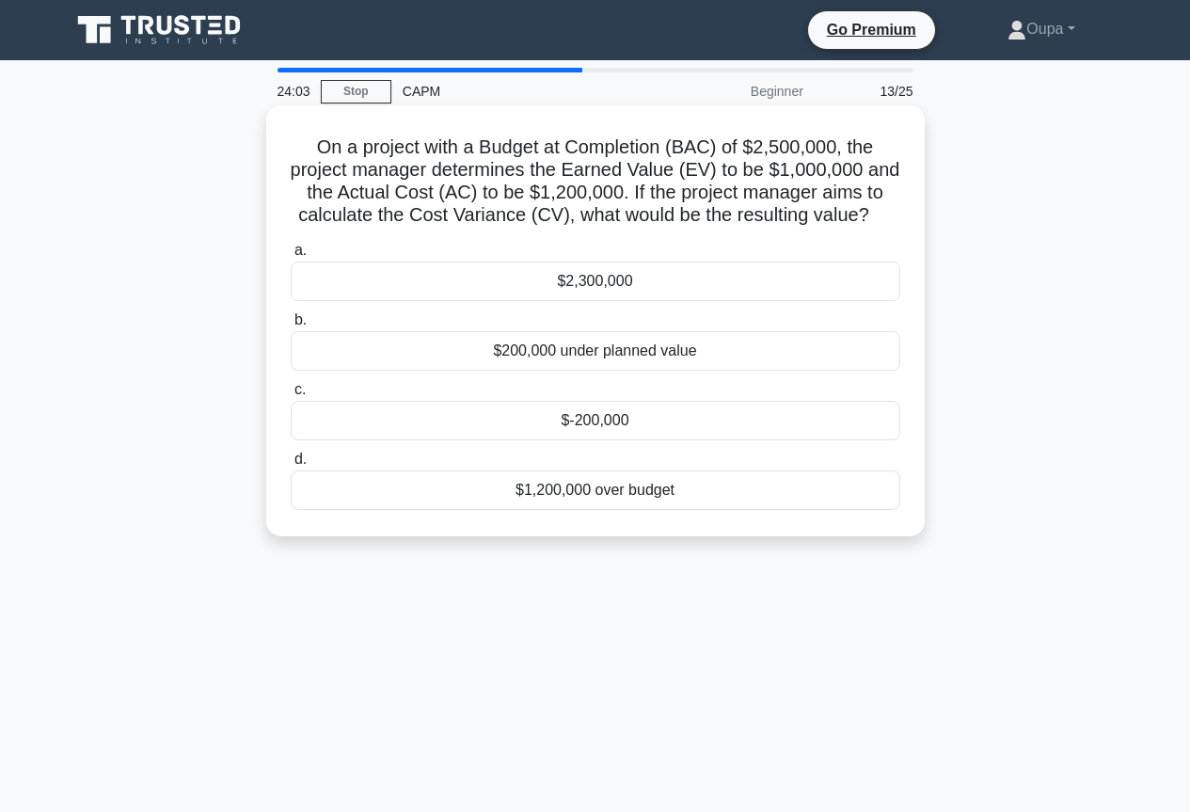
click at [380, 486] on div "$1,200,000 over budget" at bounding box center [595, 489] width 609 height 39
click at [291, 466] on input "d. $1,200,000 over budget" at bounding box center [291, 459] width 0 height 12
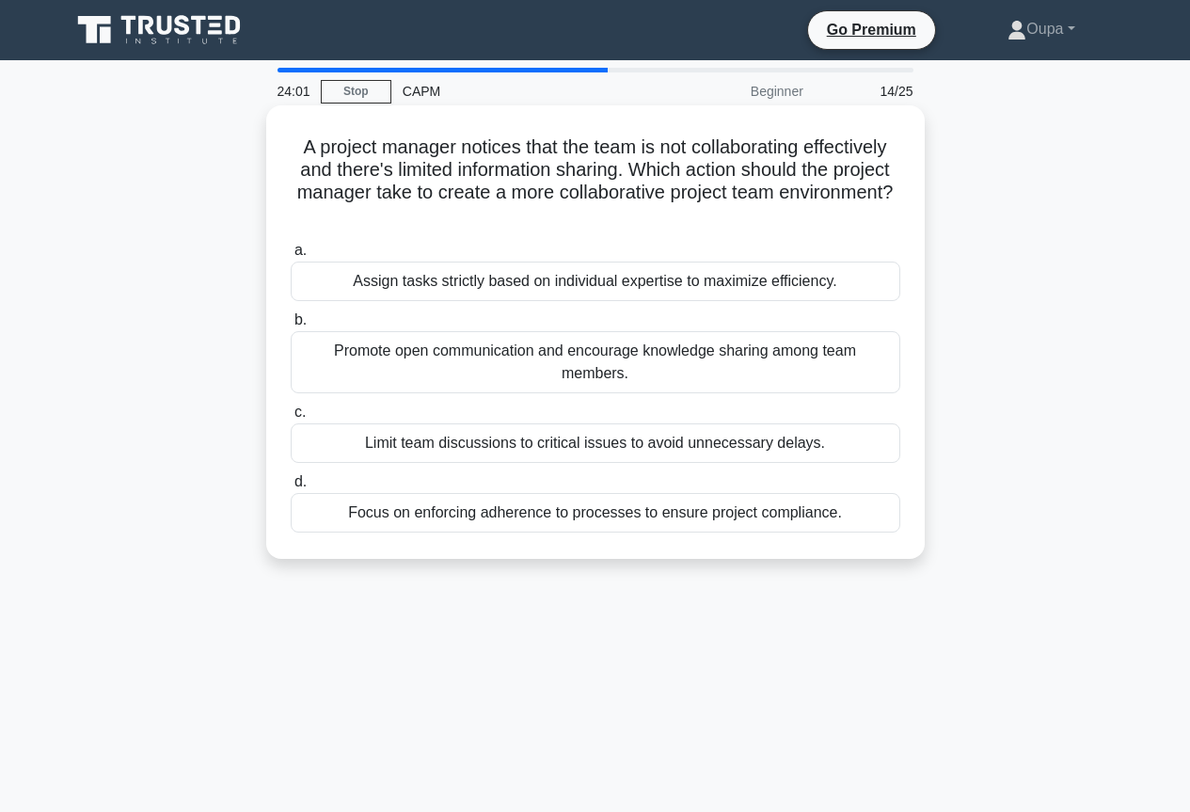
click at [354, 442] on div "Limit team discussions to critical issues to avoid unnecessary delays." at bounding box center [595, 442] width 609 height 39
click at [291, 418] on input "c. Limit team discussions to critical issues to avoid unnecessary delays." at bounding box center [291, 412] width 0 height 12
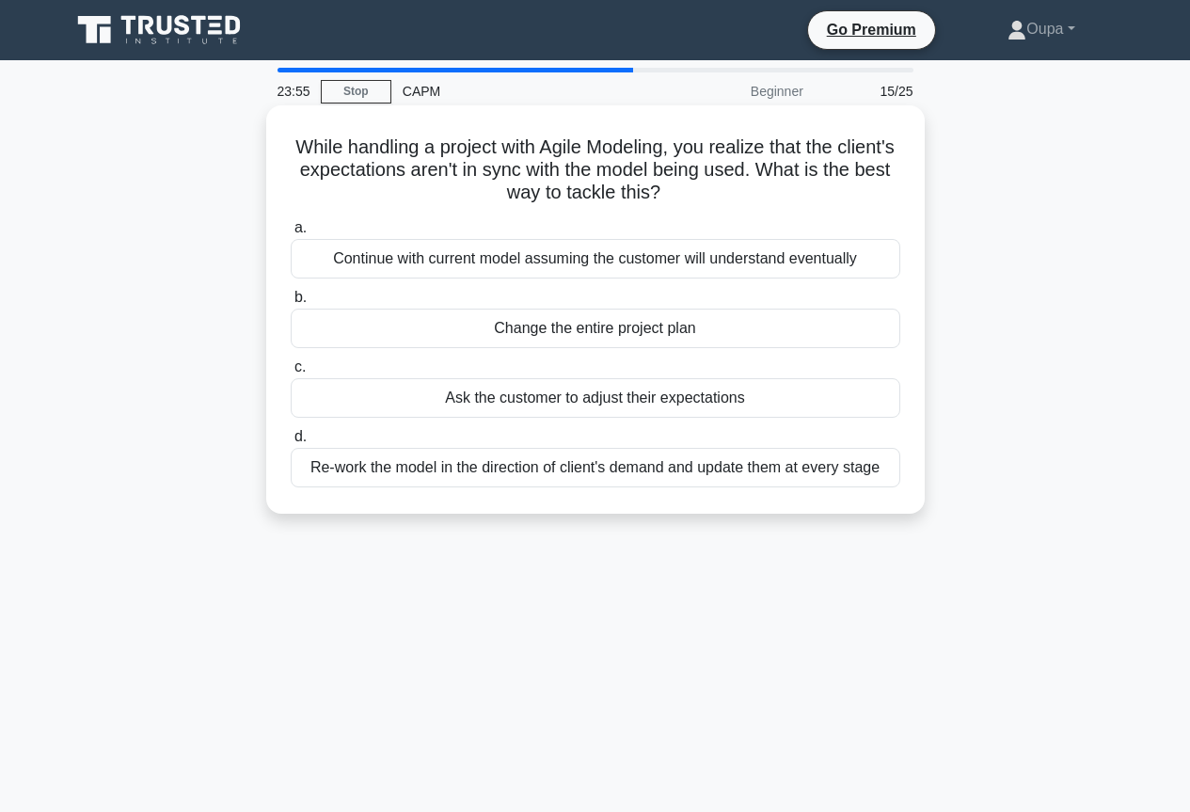
click at [337, 329] on div "Change the entire project plan" at bounding box center [595, 327] width 609 height 39
click at [291, 304] on input "b. Change the entire project plan" at bounding box center [291, 298] width 0 height 12
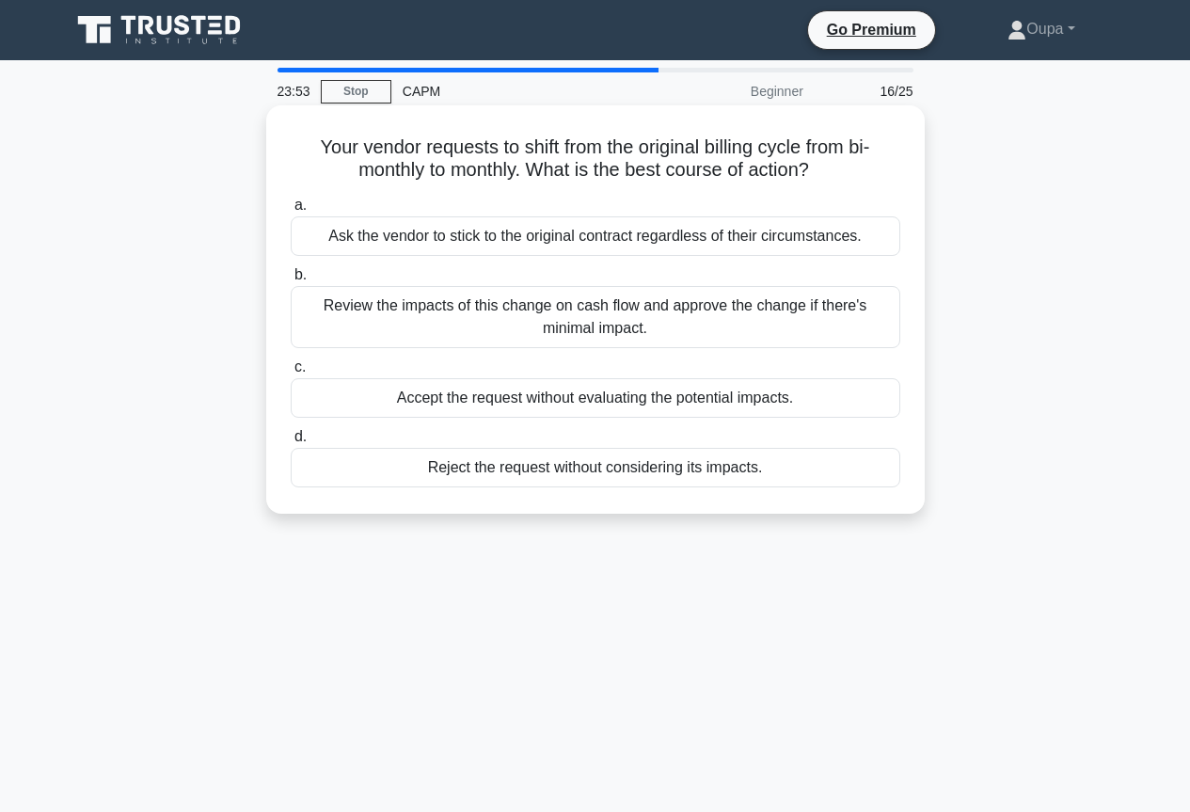
click at [325, 329] on div "Review the impacts of this change on cash flow and approve the change if there'…" at bounding box center [595, 317] width 609 height 62
click at [291, 281] on input "b. Review the impacts of this change on cash flow and approve the change if the…" at bounding box center [291, 275] width 0 height 12
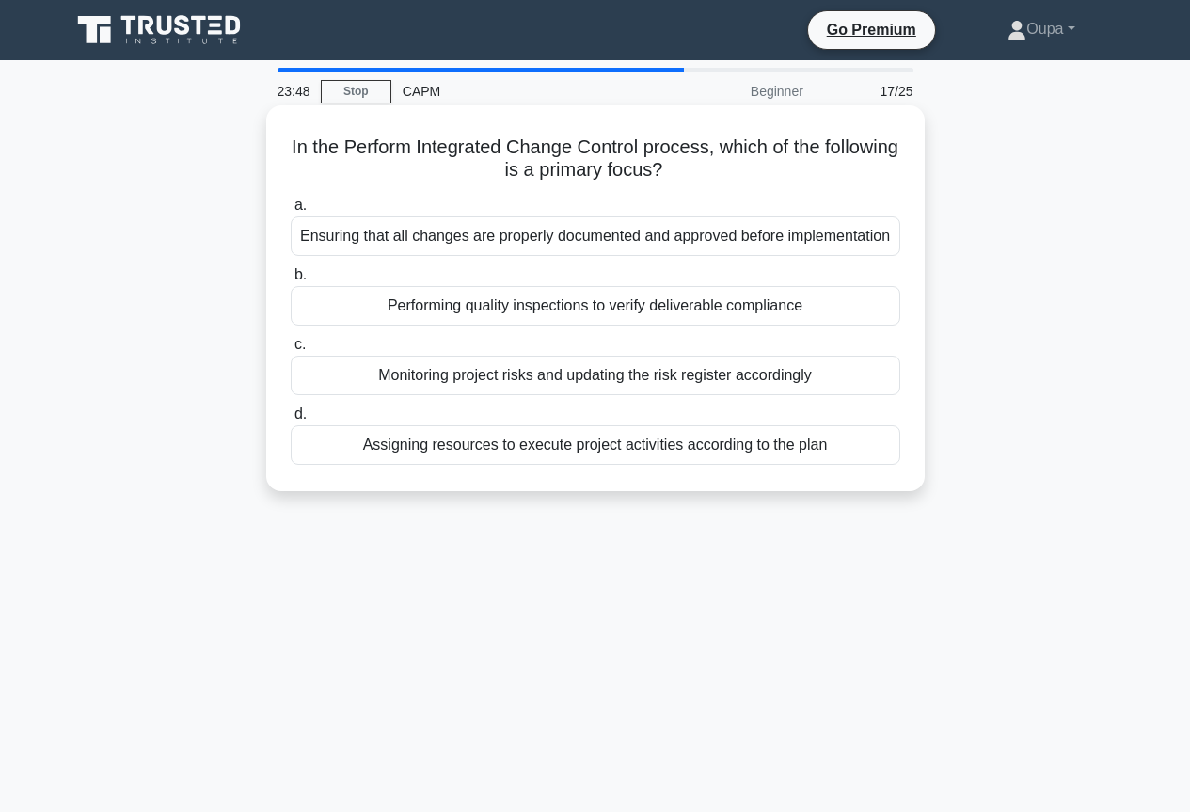
click at [334, 309] on div "Performing quality inspections to verify deliverable compliance" at bounding box center [595, 305] width 609 height 39
click at [291, 281] on input "b. Performing quality inspections to verify deliverable compliance" at bounding box center [291, 275] width 0 height 12
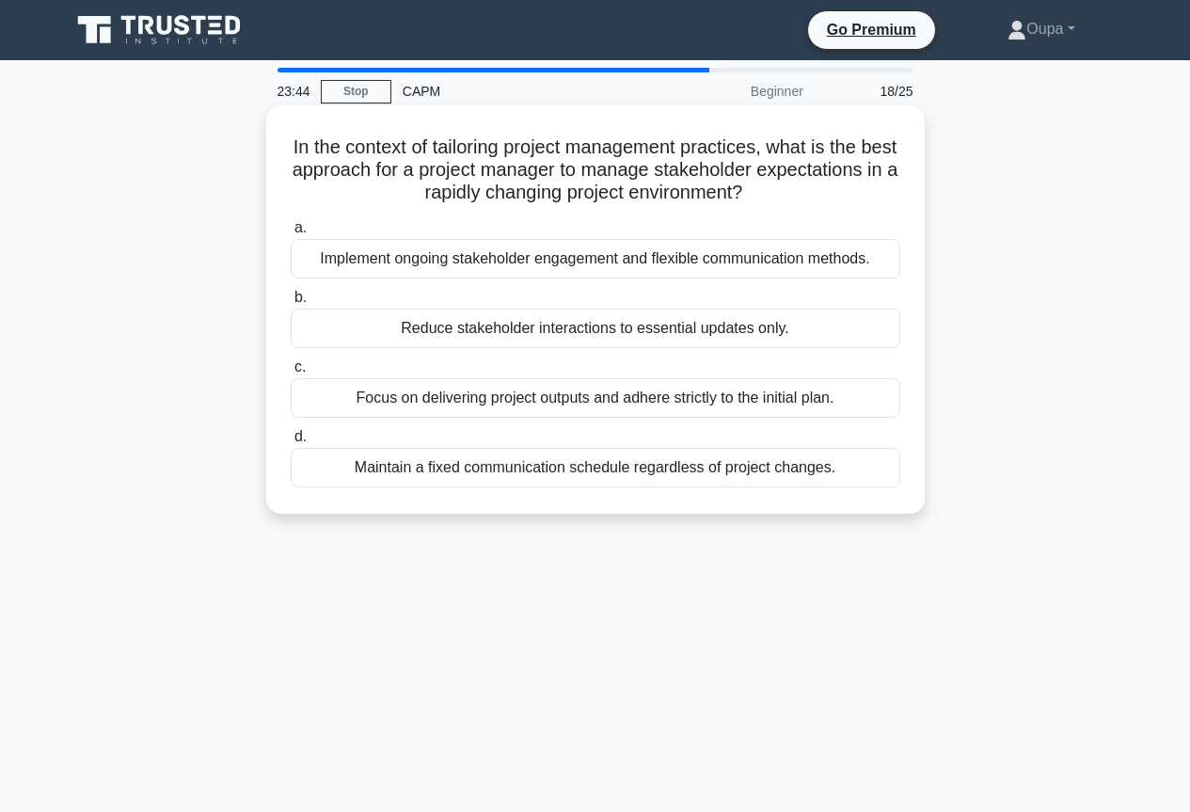
click at [346, 394] on div "Focus on delivering project outputs and adhere strictly to the initial plan." at bounding box center [595, 397] width 609 height 39
click at [291, 373] on input "c. Focus on delivering project outputs and adhere strictly to the initial plan." at bounding box center [291, 367] width 0 height 12
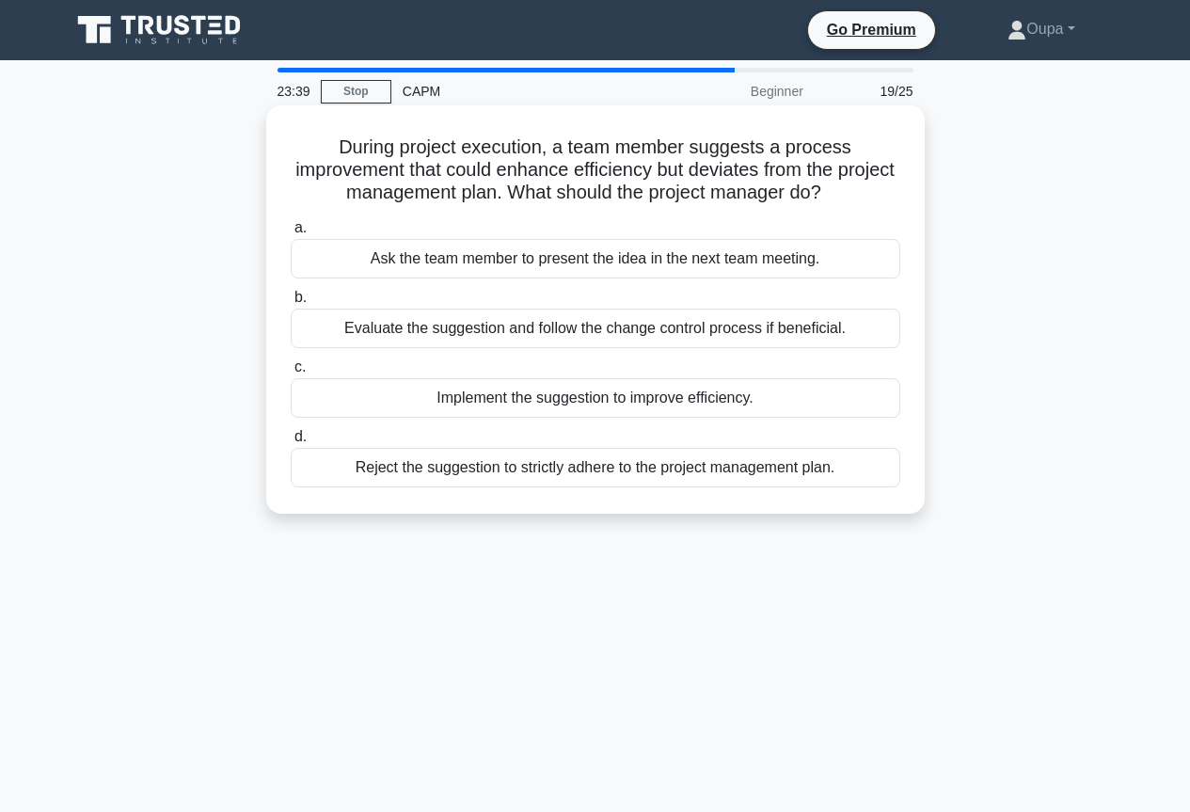
click at [332, 255] on div "Ask the team member to present the idea in the next team meeting." at bounding box center [595, 258] width 609 height 39
click at [291, 234] on input "a. Ask the team member to present the idea in the next team meeting." at bounding box center [291, 228] width 0 height 12
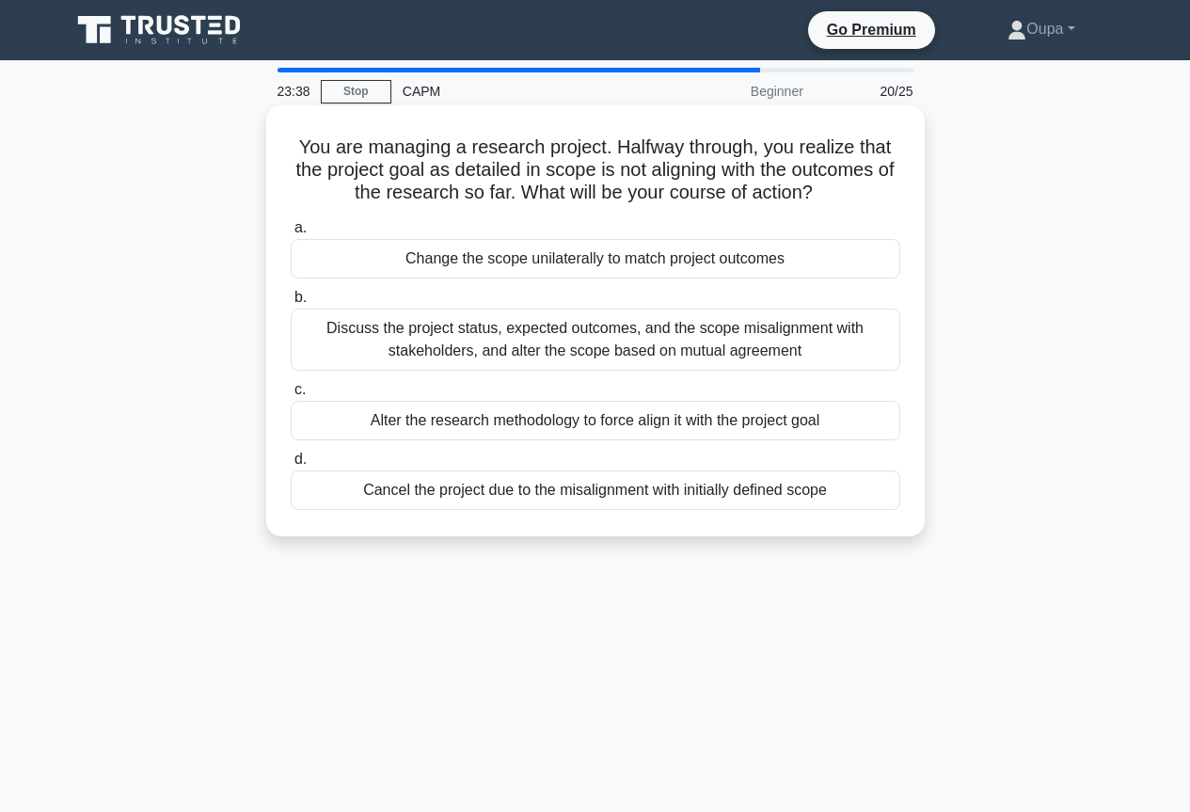
click at [326, 262] on div "Change the scope unilaterally to match project outcomes" at bounding box center [595, 258] width 609 height 39
click at [291, 234] on input "a. Change the scope unilaterally to match project outcomes" at bounding box center [291, 228] width 0 height 12
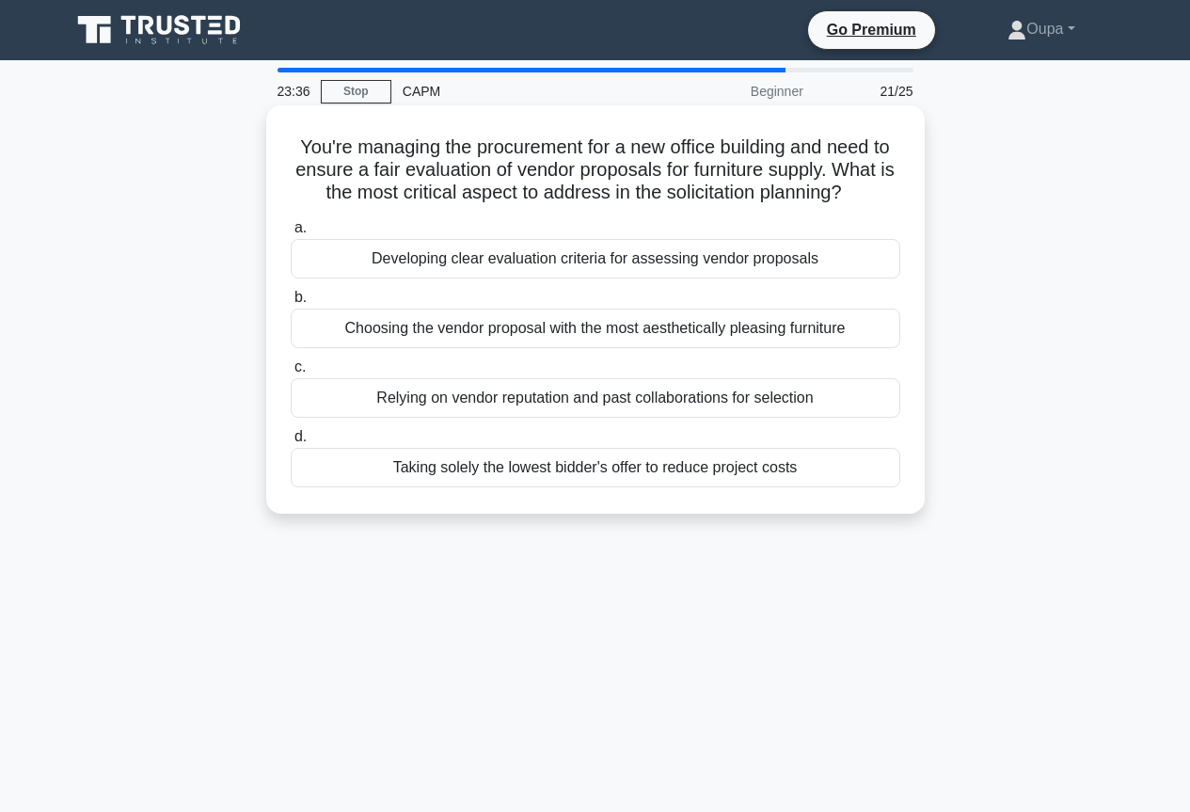
click at [339, 337] on div "Choosing the vendor proposal with the most aesthetically pleasing furniture" at bounding box center [595, 327] width 609 height 39
click at [291, 304] on input "b. Choosing the vendor proposal with the most aesthetically pleasing furniture" at bounding box center [291, 298] width 0 height 12
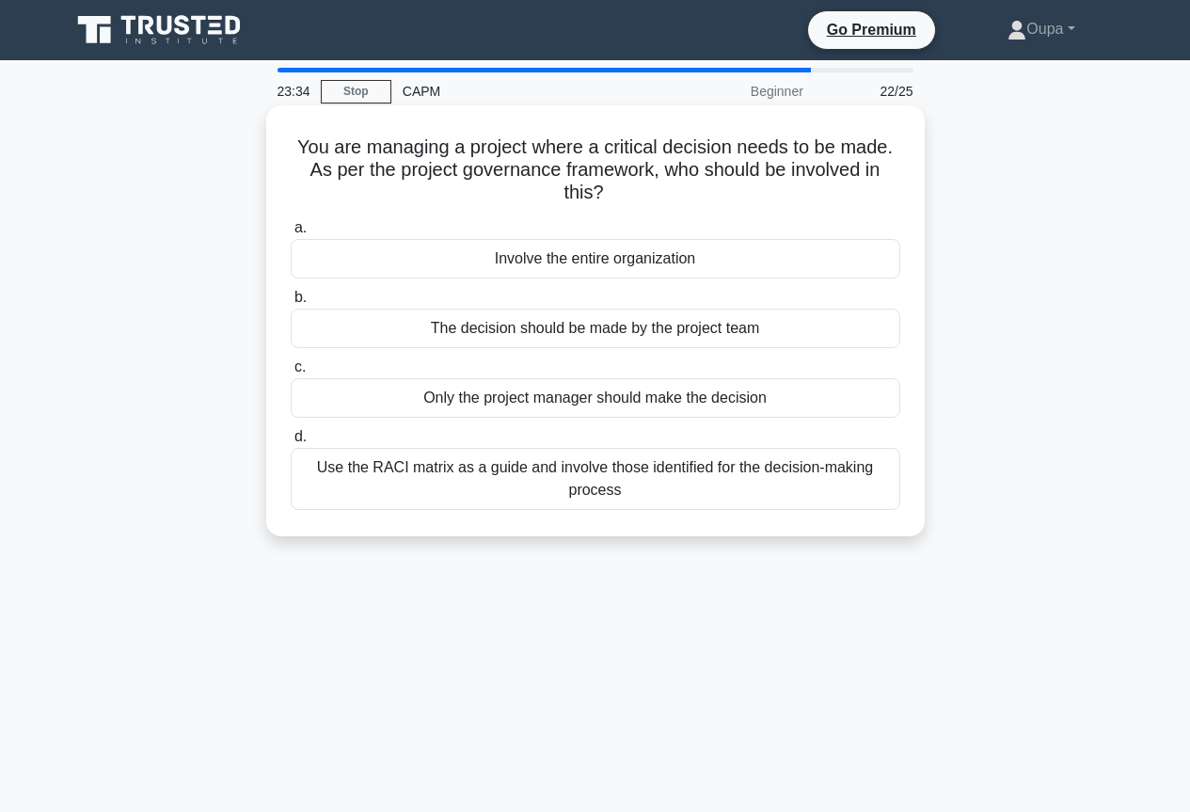
click at [331, 264] on div "Involve the entire organization" at bounding box center [595, 258] width 609 height 39
click at [291, 234] on input "a. Involve the entire organization" at bounding box center [291, 228] width 0 height 12
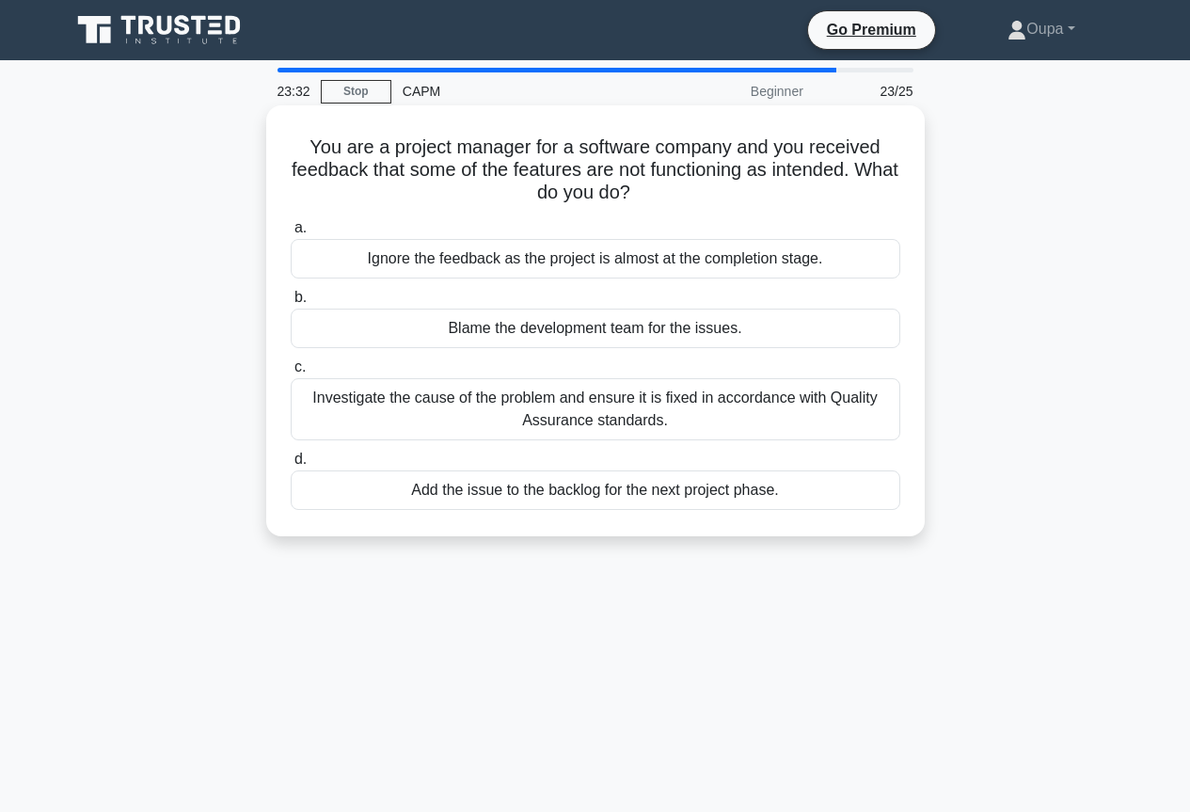
click at [342, 333] on div "Blame the development team for the issues." at bounding box center [595, 327] width 609 height 39
click at [291, 304] on input "b. Blame the development team for the issues." at bounding box center [291, 298] width 0 height 12
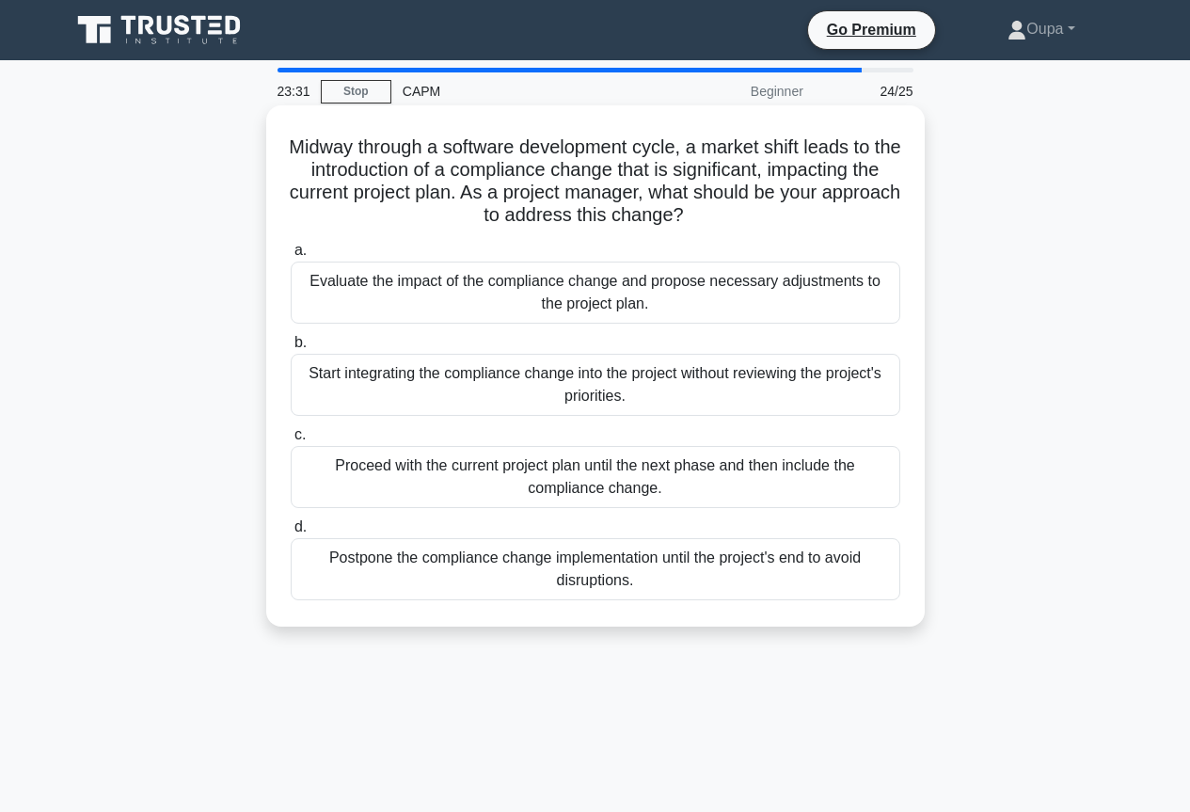
click at [343, 394] on div "Start integrating the compliance change into the project without reviewing the …" at bounding box center [595, 385] width 609 height 62
click at [291, 349] on input "b. Start integrating the compliance change into the project without reviewing t…" at bounding box center [291, 343] width 0 height 12
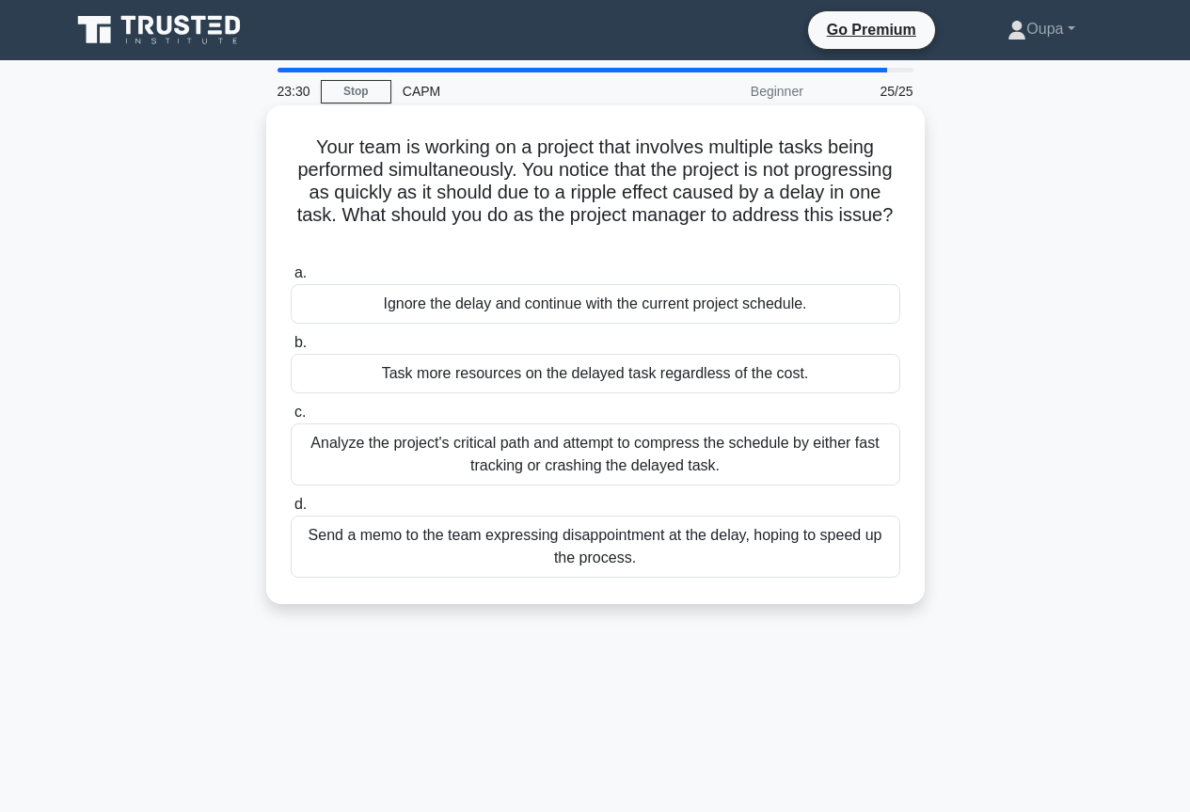
click at [345, 441] on div "Analyze the project's critical path and attempt to compress the schedule by eit…" at bounding box center [595, 454] width 609 height 62
click at [291, 418] on input "c. Analyze the project's critical path and attempt to compress the schedule by …" at bounding box center [291, 412] width 0 height 12
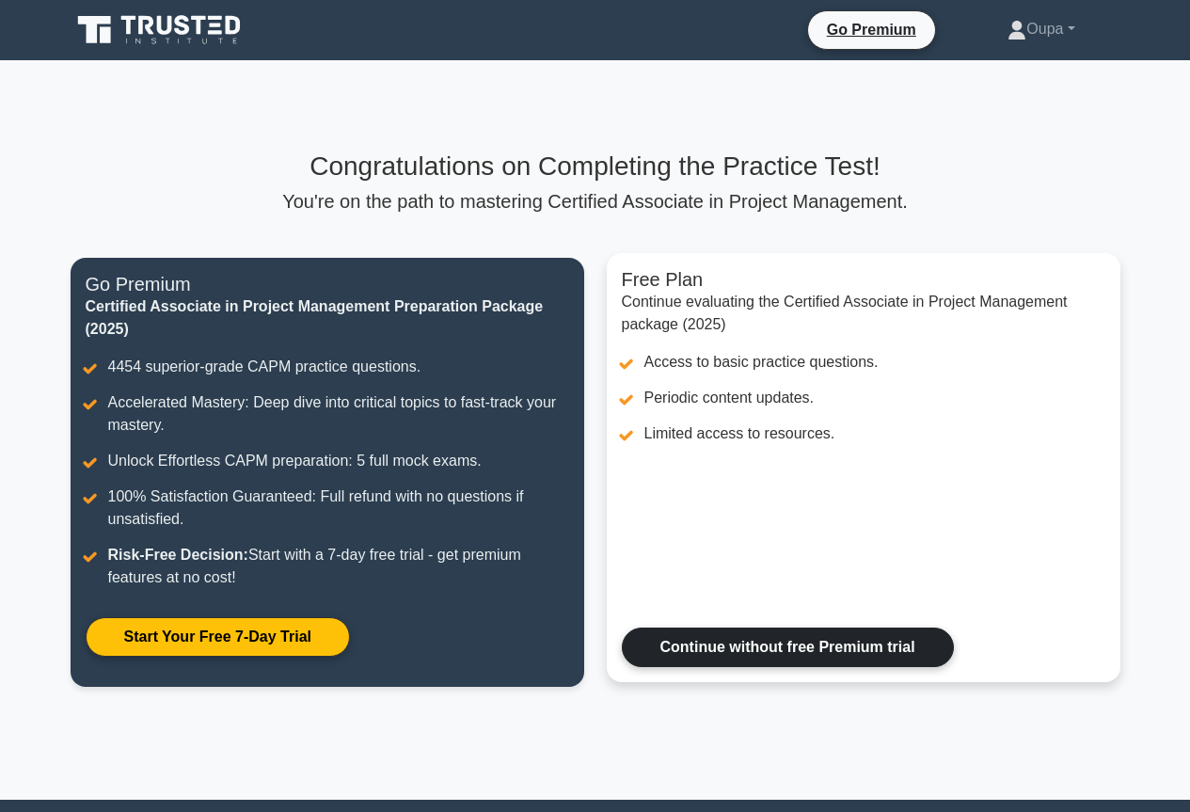
click at [778, 641] on link "Continue without free Premium trial" at bounding box center [788, 646] width 332 height 39
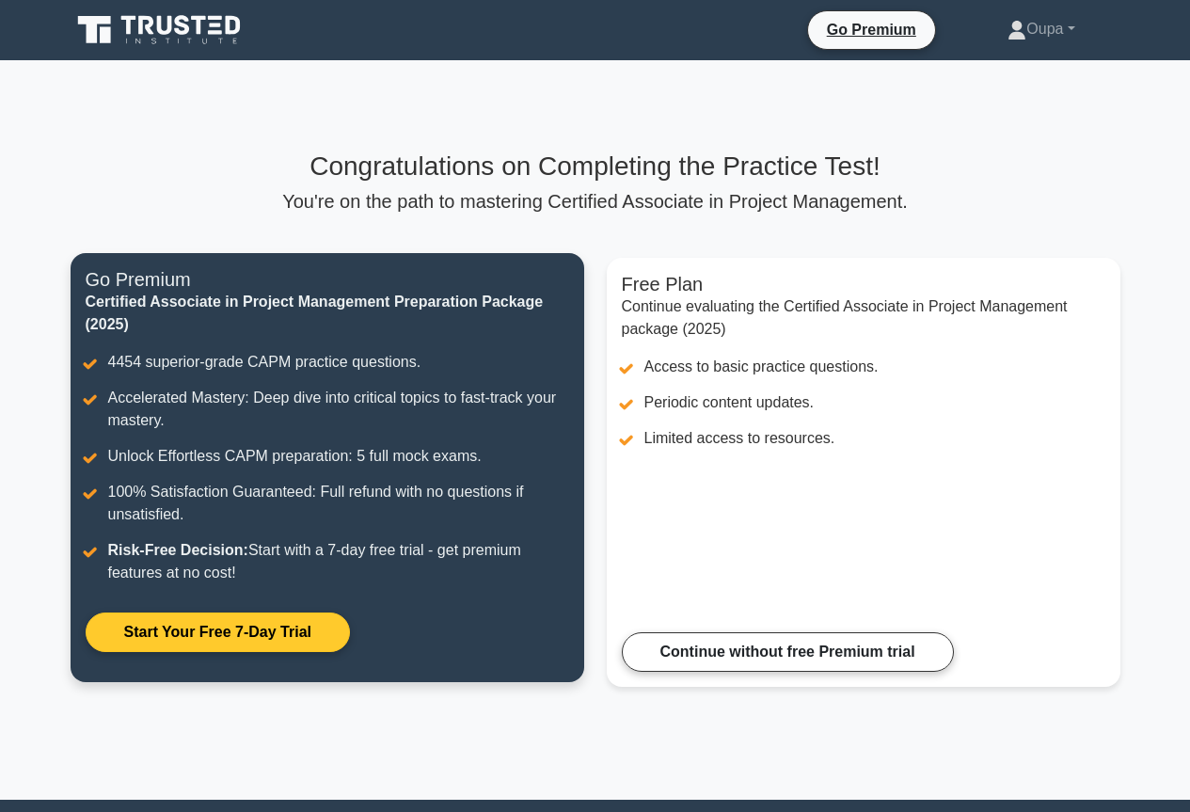
click at [132, 612] on link "Start Your Free 7-Day Trial" at bounding box center [218, 631] width 264 height 39
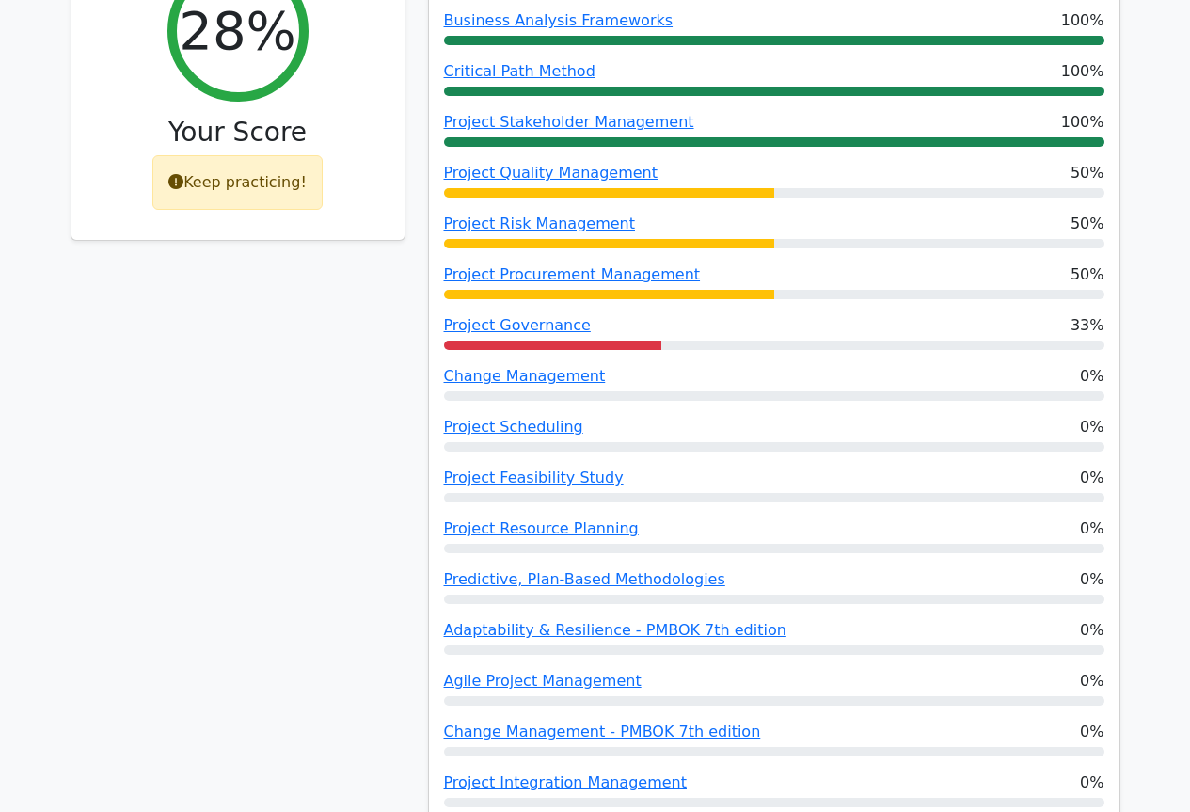
scroll to position [752, 0]
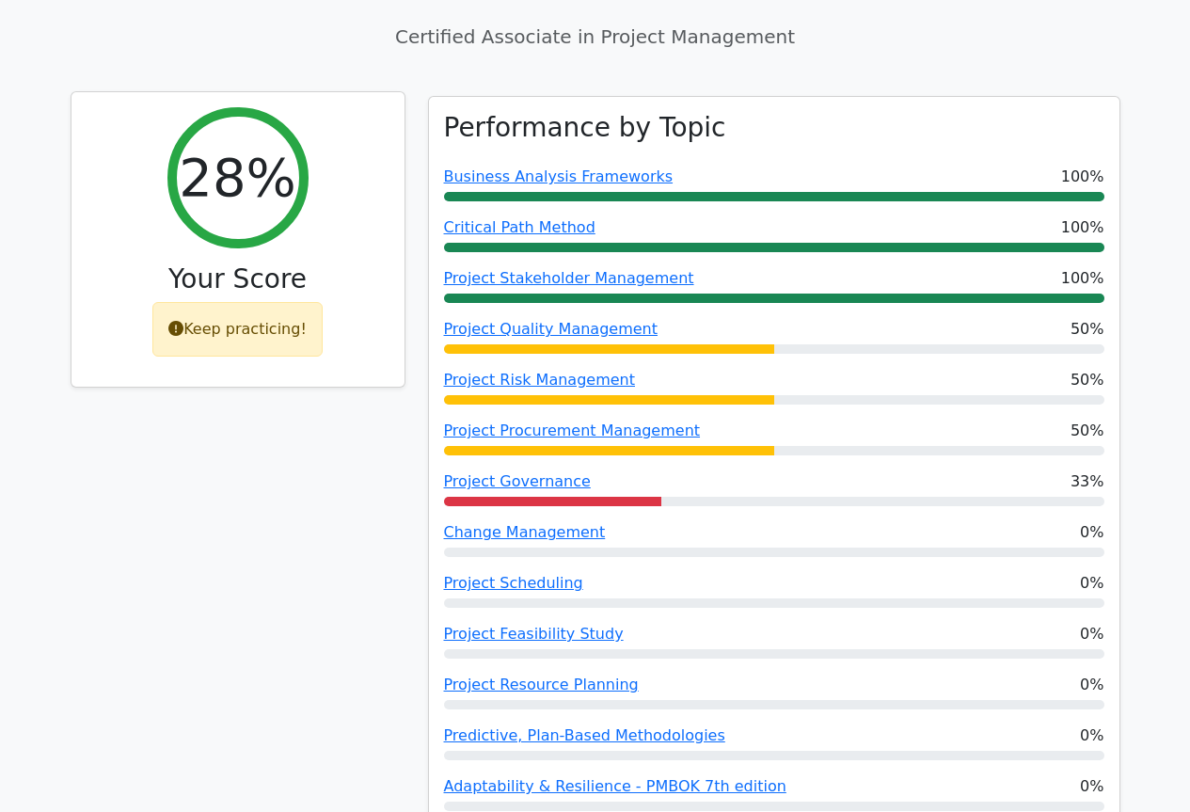
click at [239, 302] on div "Keep practicing!" at bounding box center [237, 329] width 170 height 55
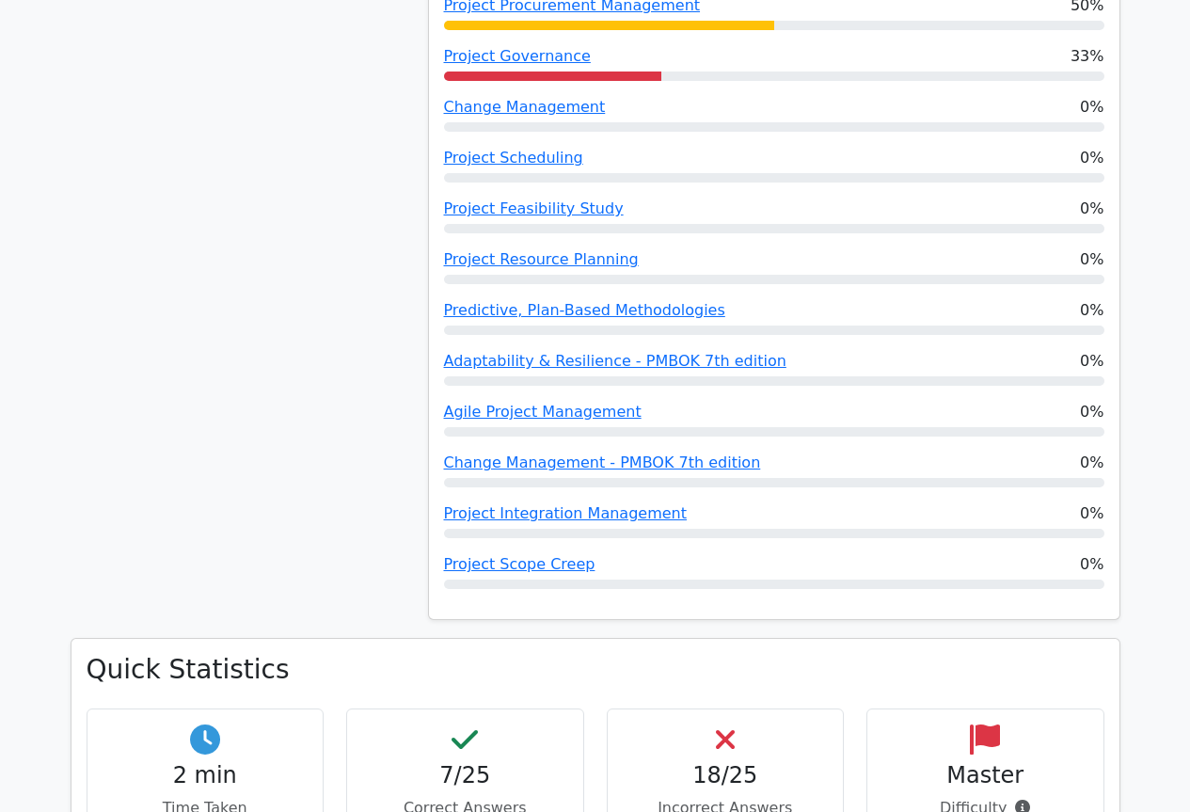
scroll to position [1128, 0]
